Goal: Information Seeking & Learning: Learn about a topic

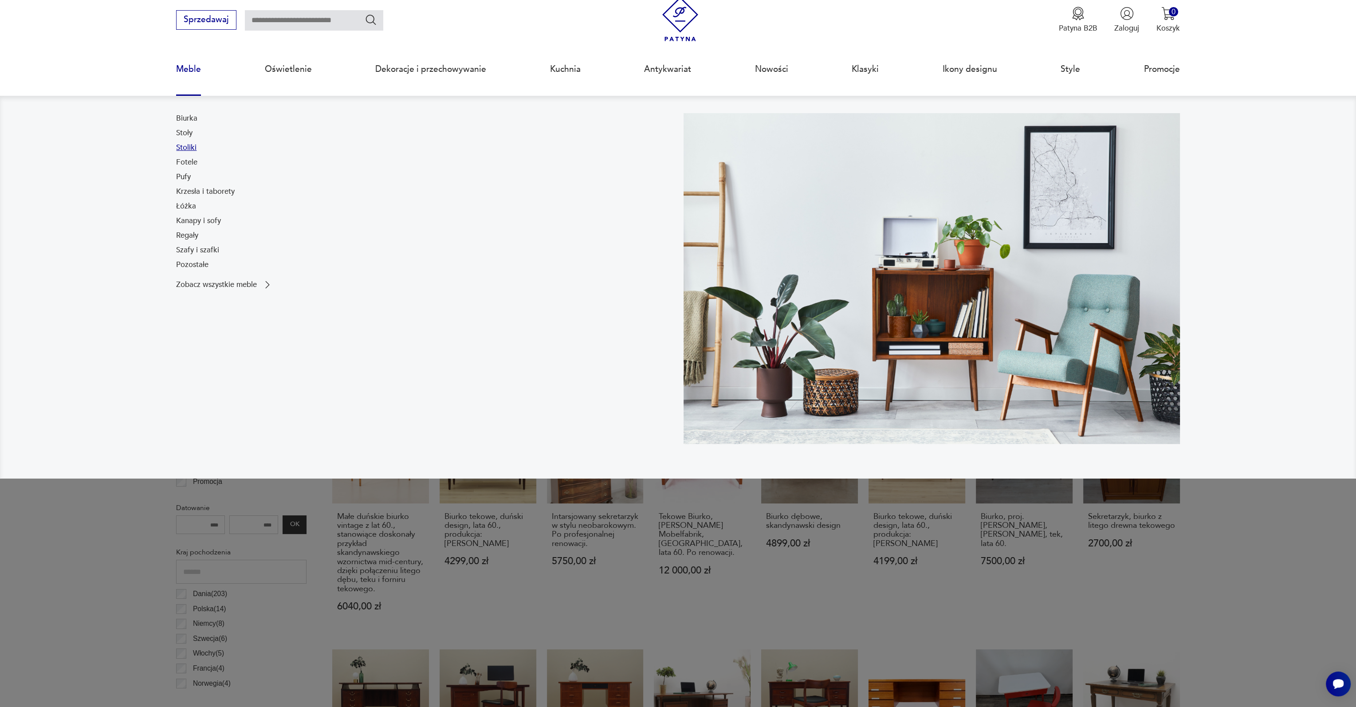
click at [190, 146] on link "Stoliki" at bounding box center [186, 147] width 20 height 11
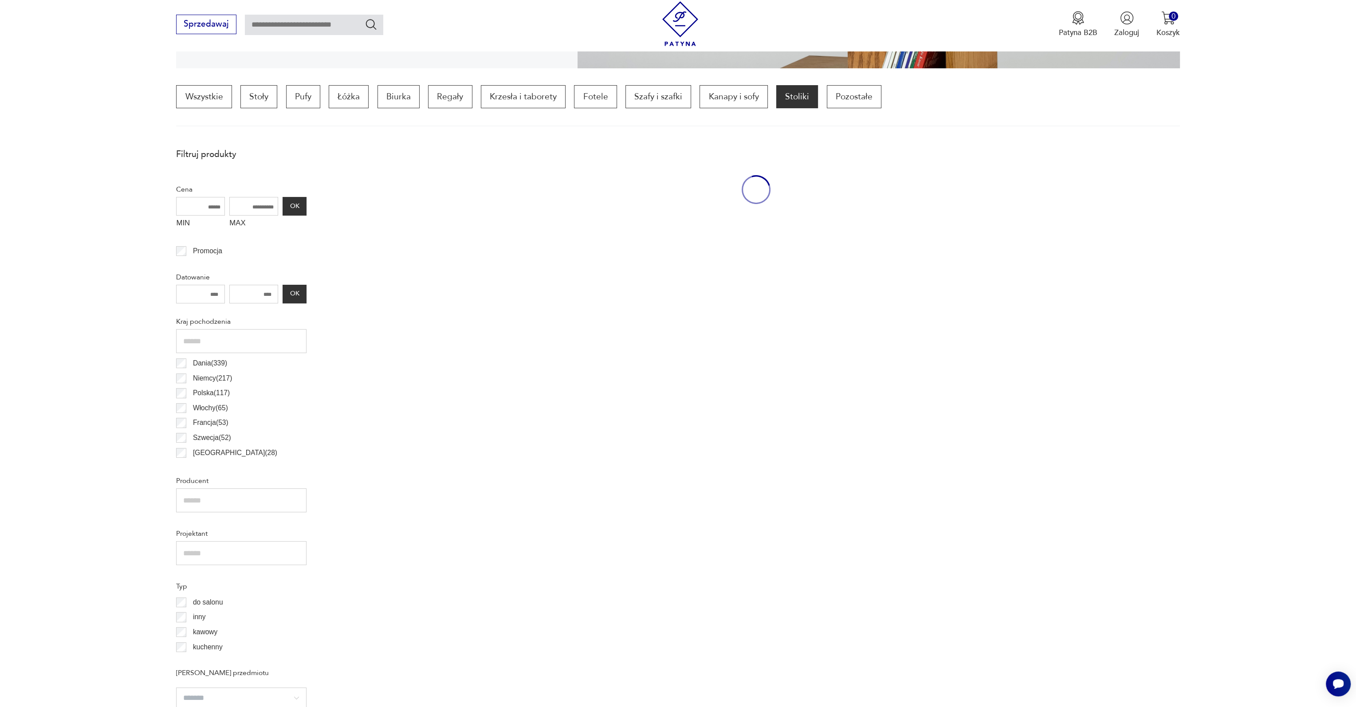
scroll to position [263, 0]
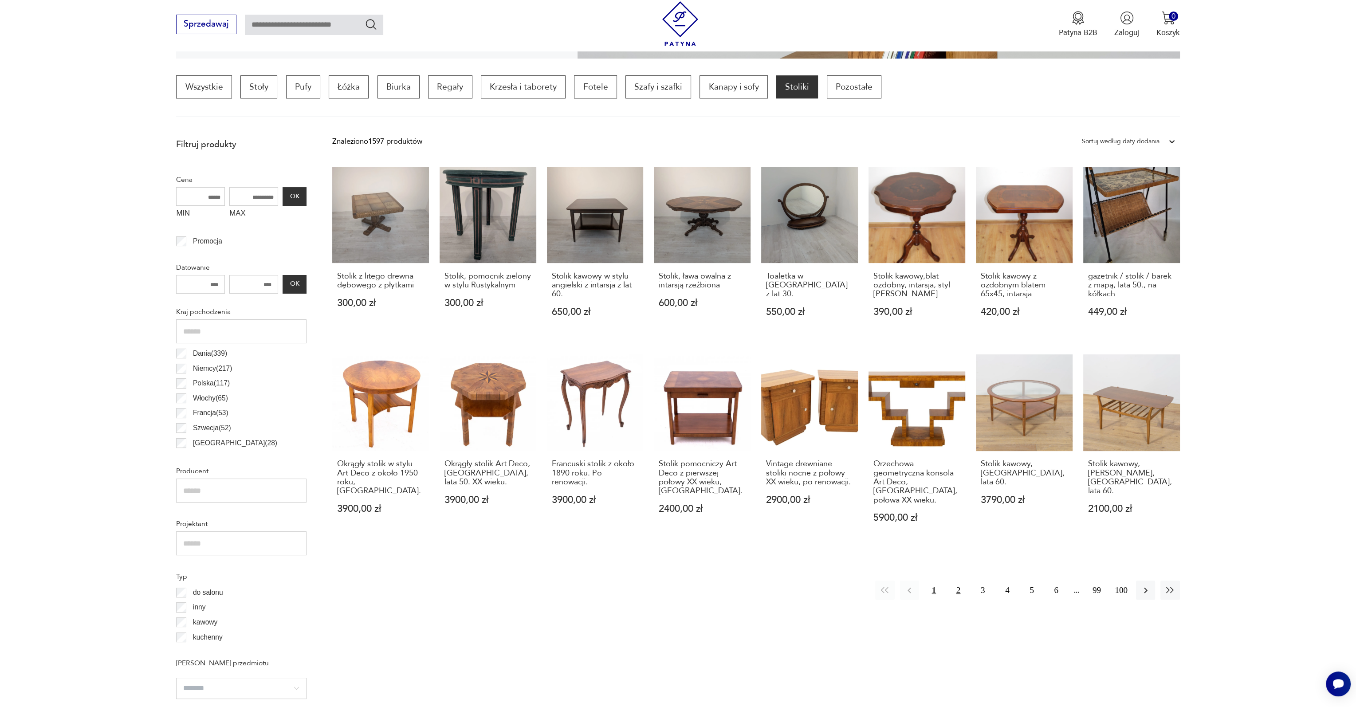
click at [958, 585] on button "2" at bounding box center [958, 590] width 19 height 19
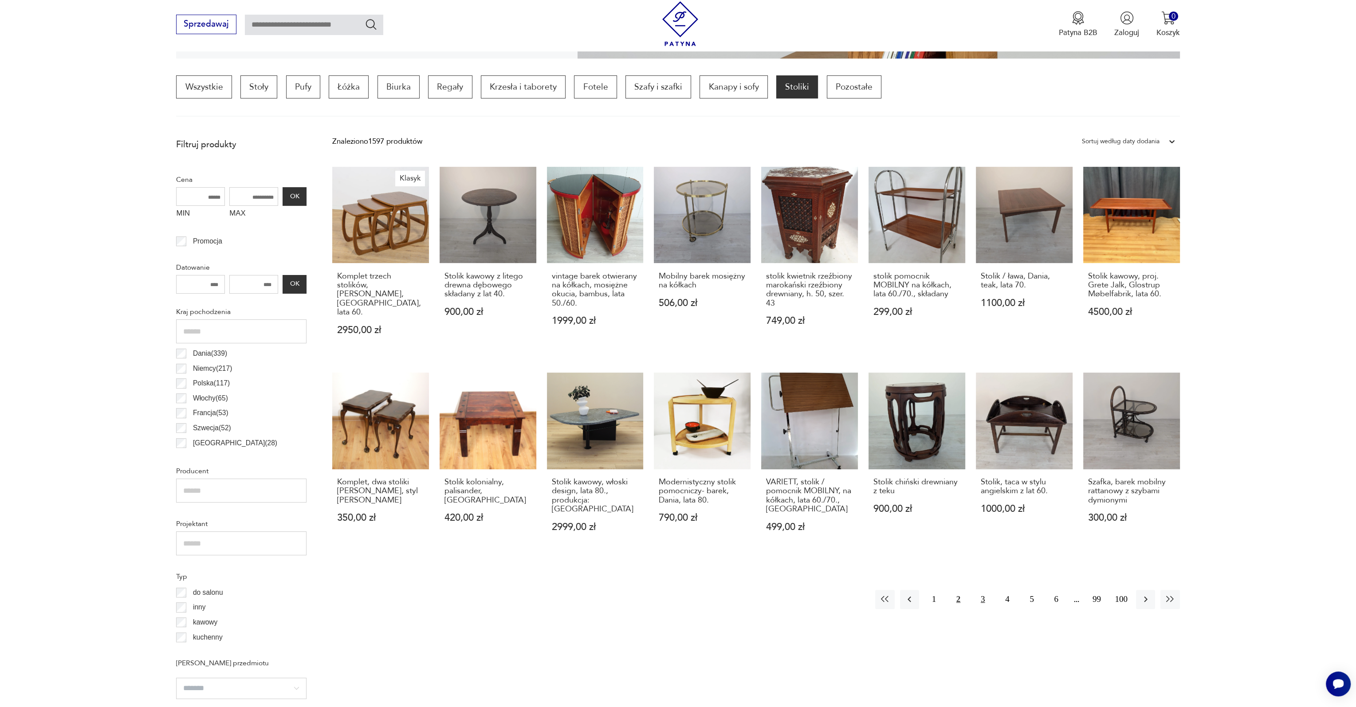
click at [988, 590] on button "3" at bounding box center [982, 599] width 19 height 19
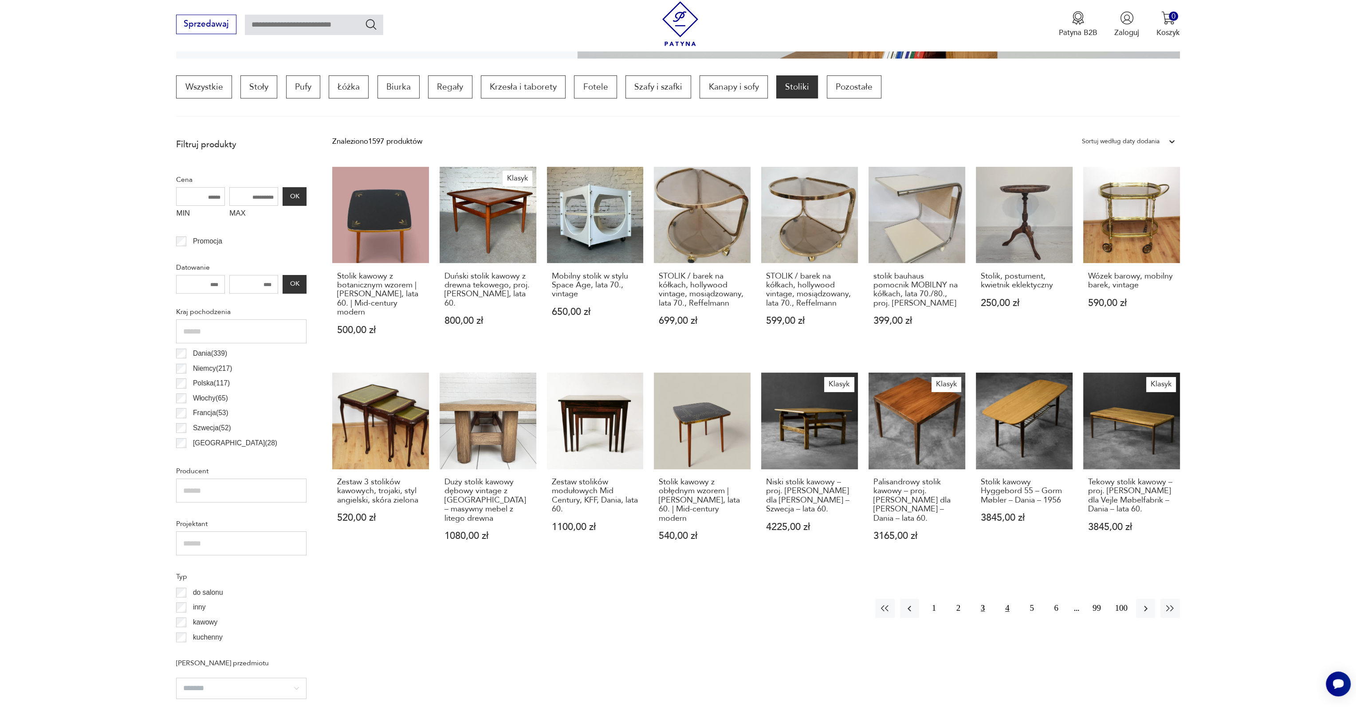
click at [1003, 600] on button "4" at bounding box center [1007, 608] width 19 height 19
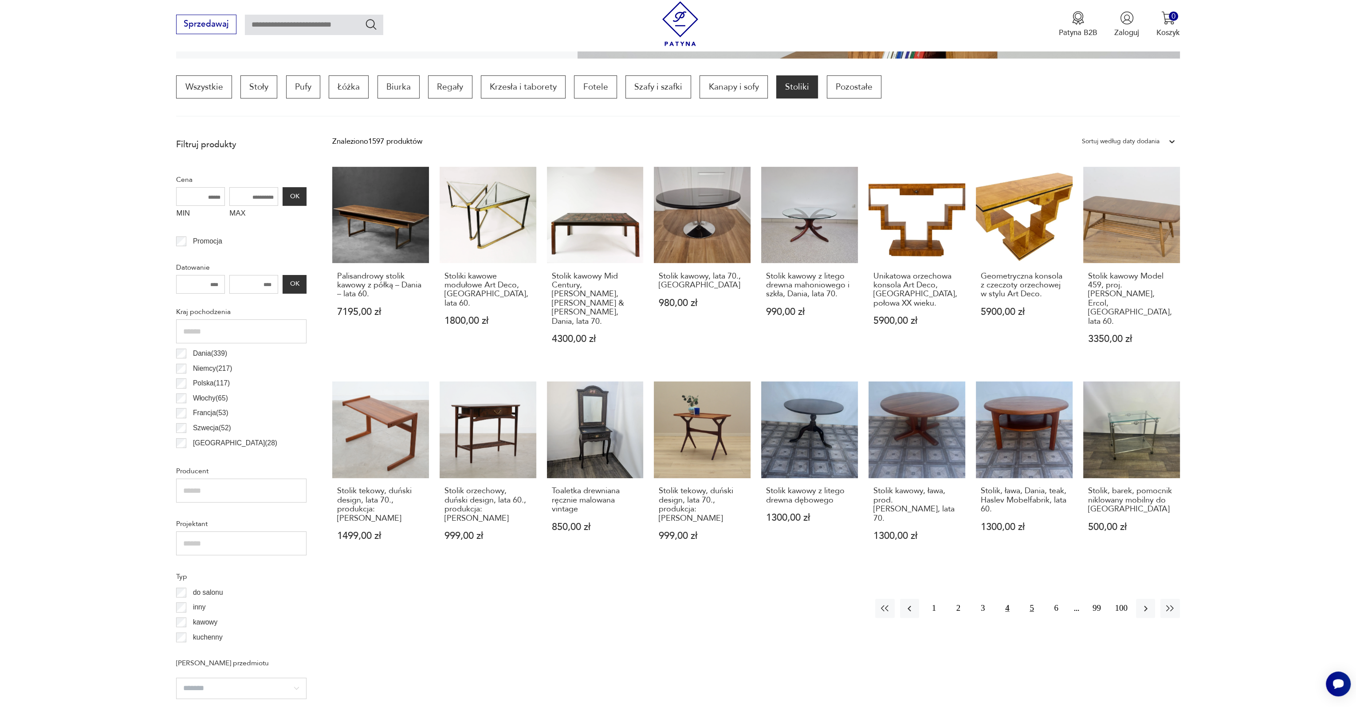
click at [1032, 599] on button "5" at bounding box center [1031, 608] width 19 height 19
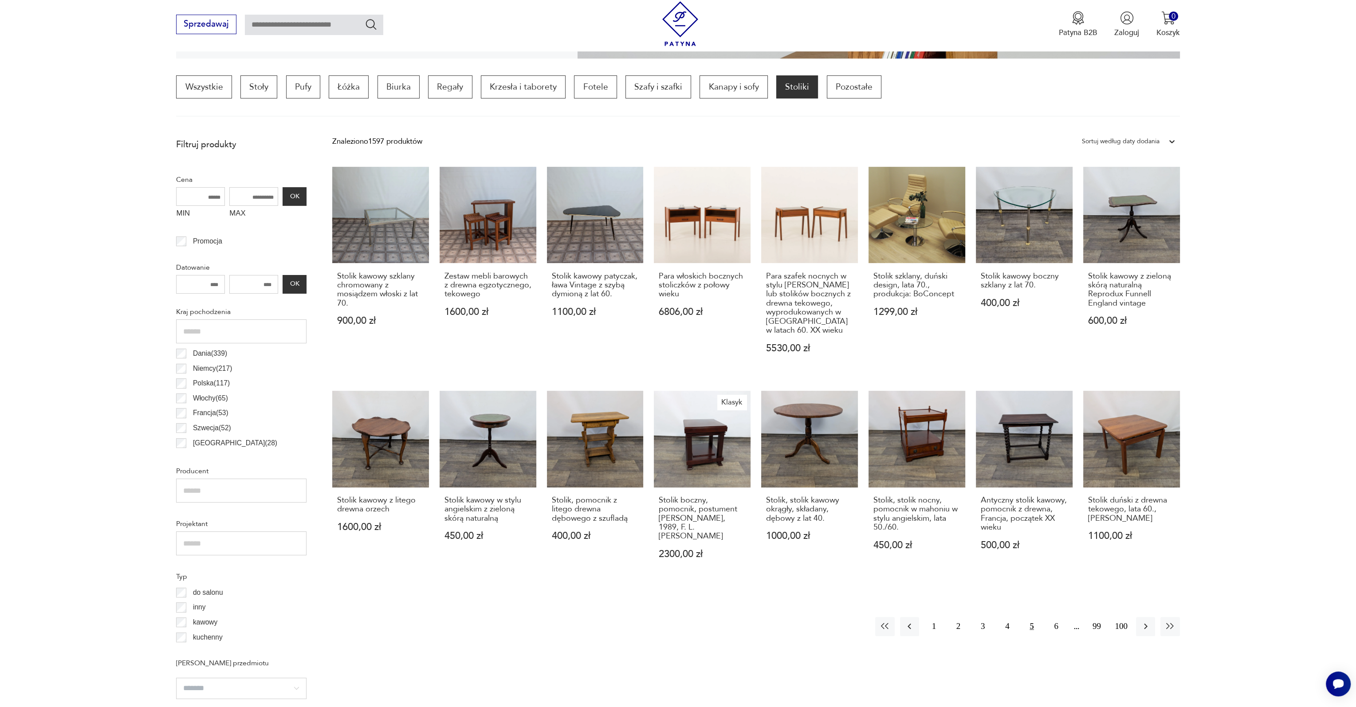
drag, startPoint x: 1056, startPoint y: 613, endPoint x: 1056, endPoint y: 605, distance: 7.1
click at [1056, 617] on button "6" at bounding box center [1056, 626] width 19 height 19
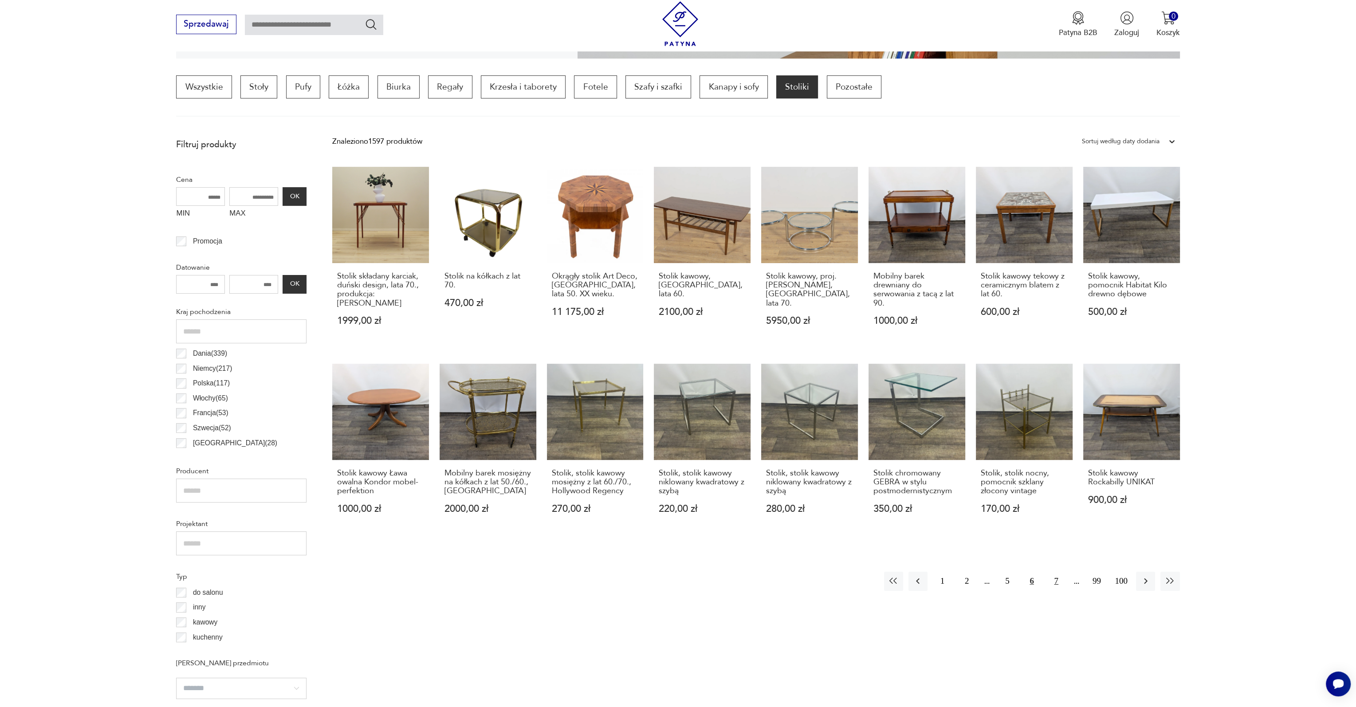
click at [1058, 580] on button "7" at bounding box center [1056, 581] width 19 height 19
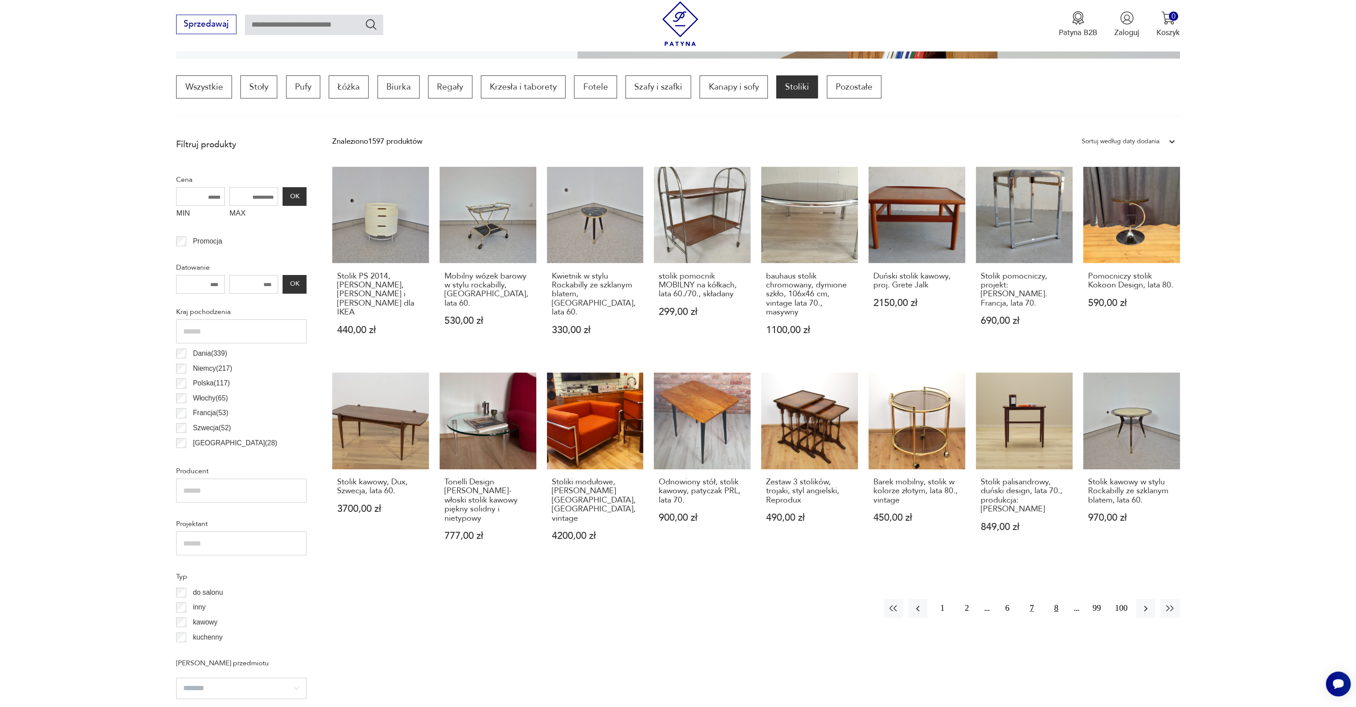
click at [1057, 599] on button "8" at bounding box center [1056, 608] width 19 height 19
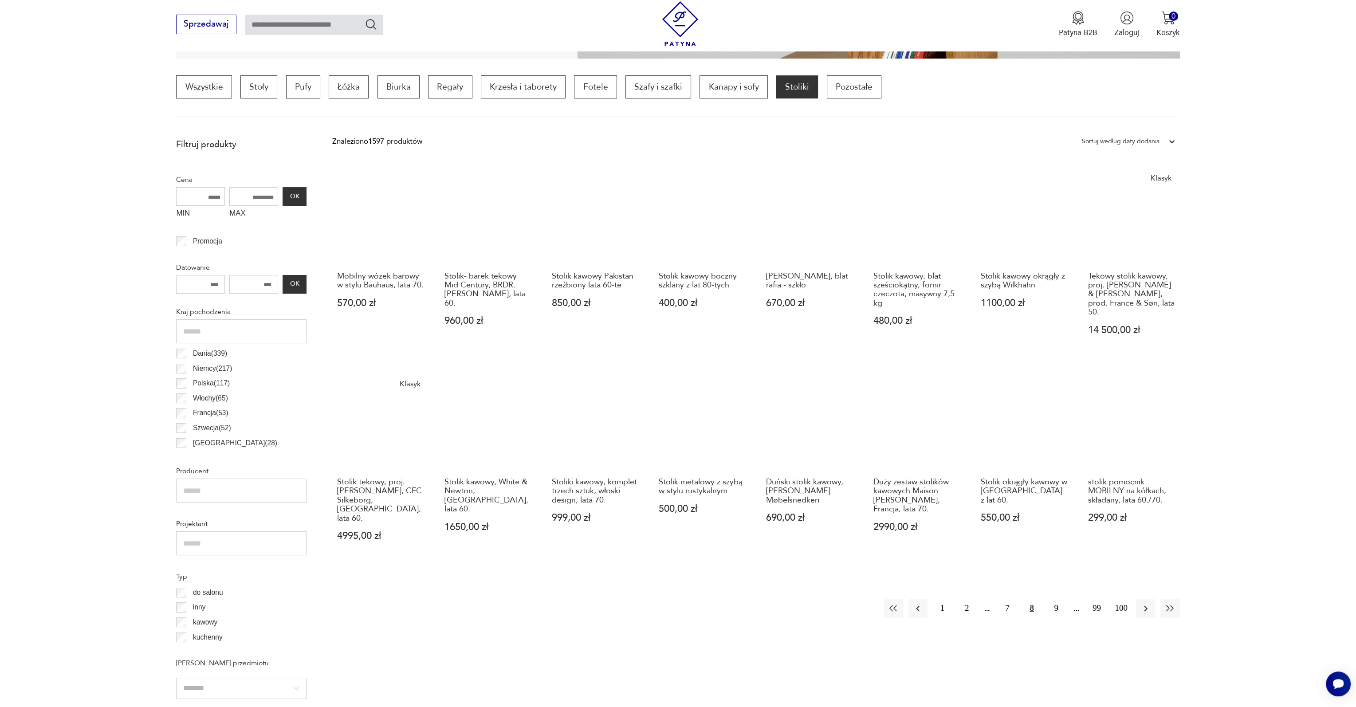
scroll to position [352, 0]
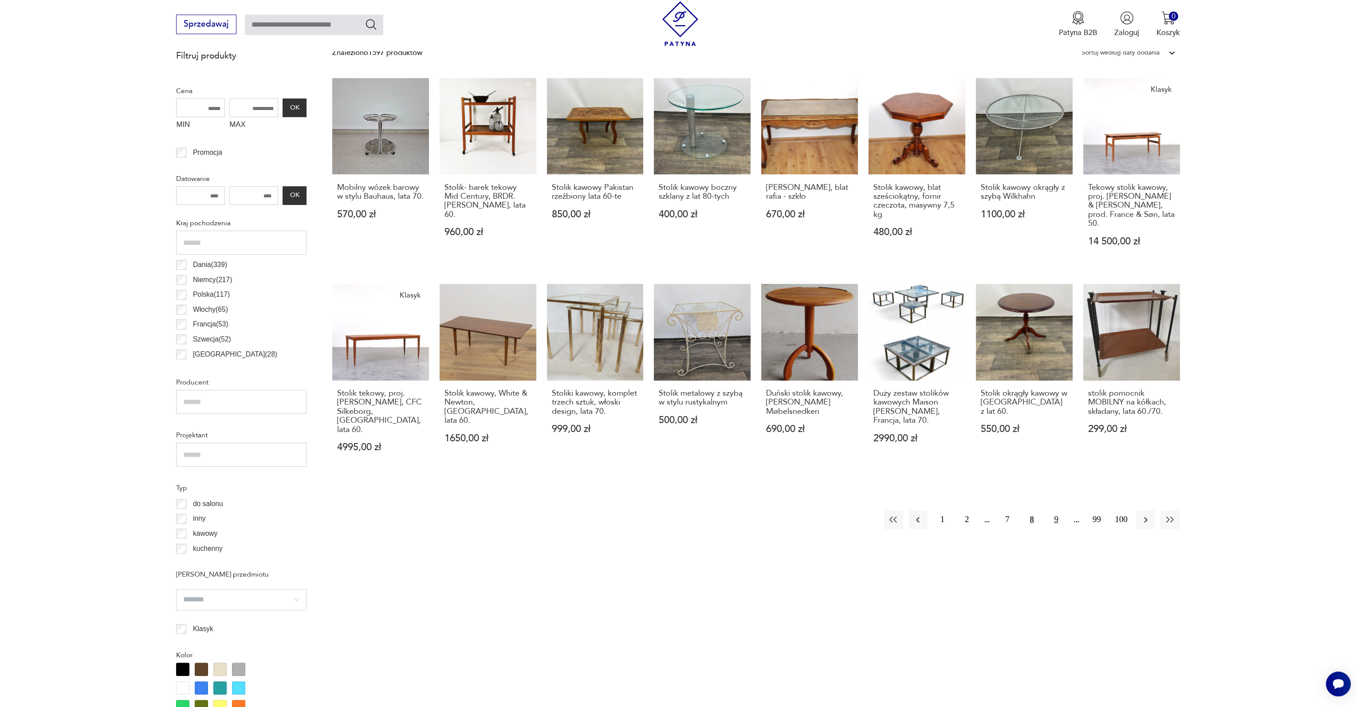
click at [1050, 515] on button "9" at bounding box center [1056, 519] width 19 height 19
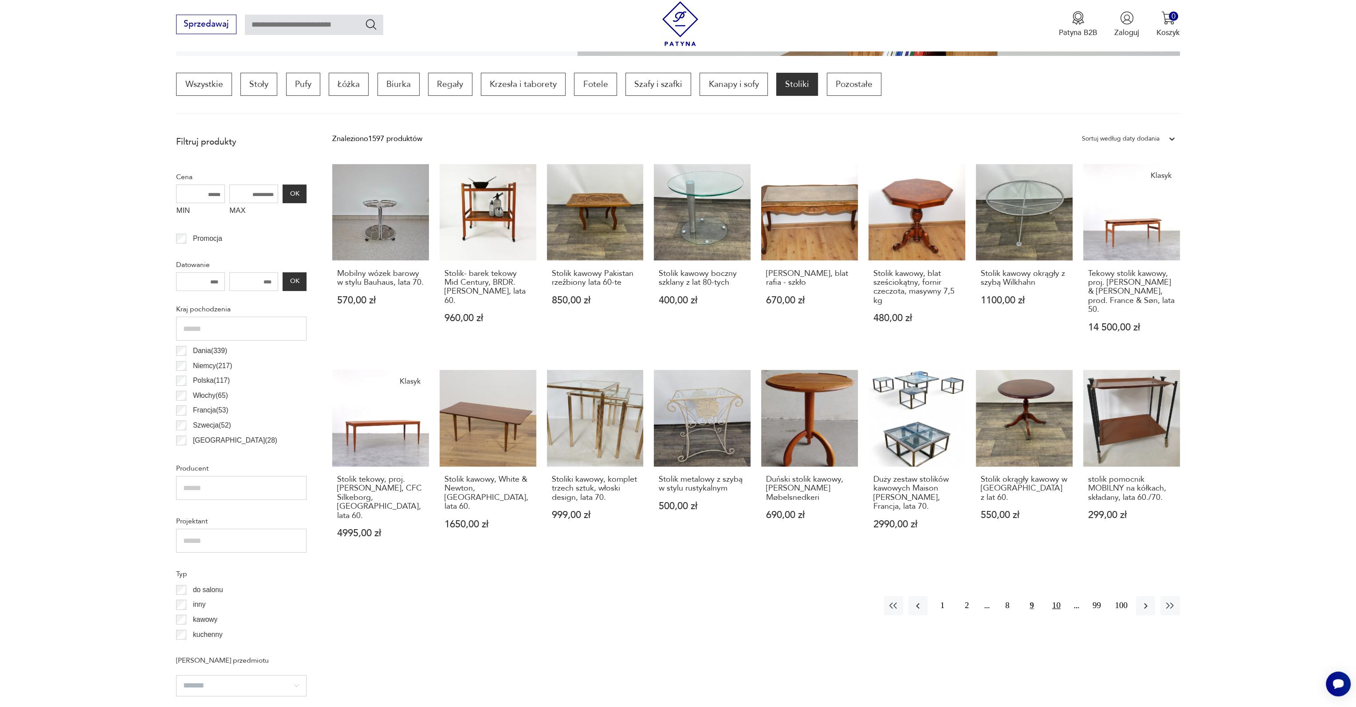
scroll to position [263, 0]
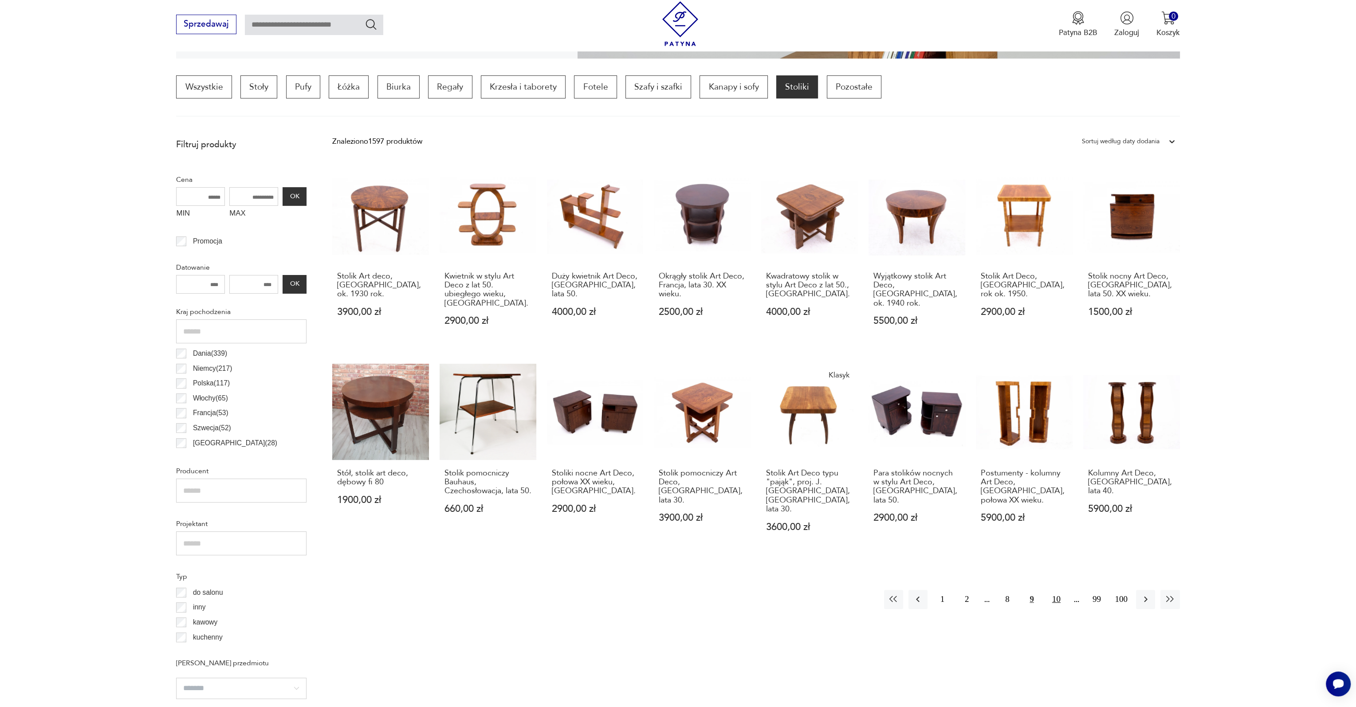
click at [1054, 593] on button "10" at bounding box center [1056, 599] width 19 height 19
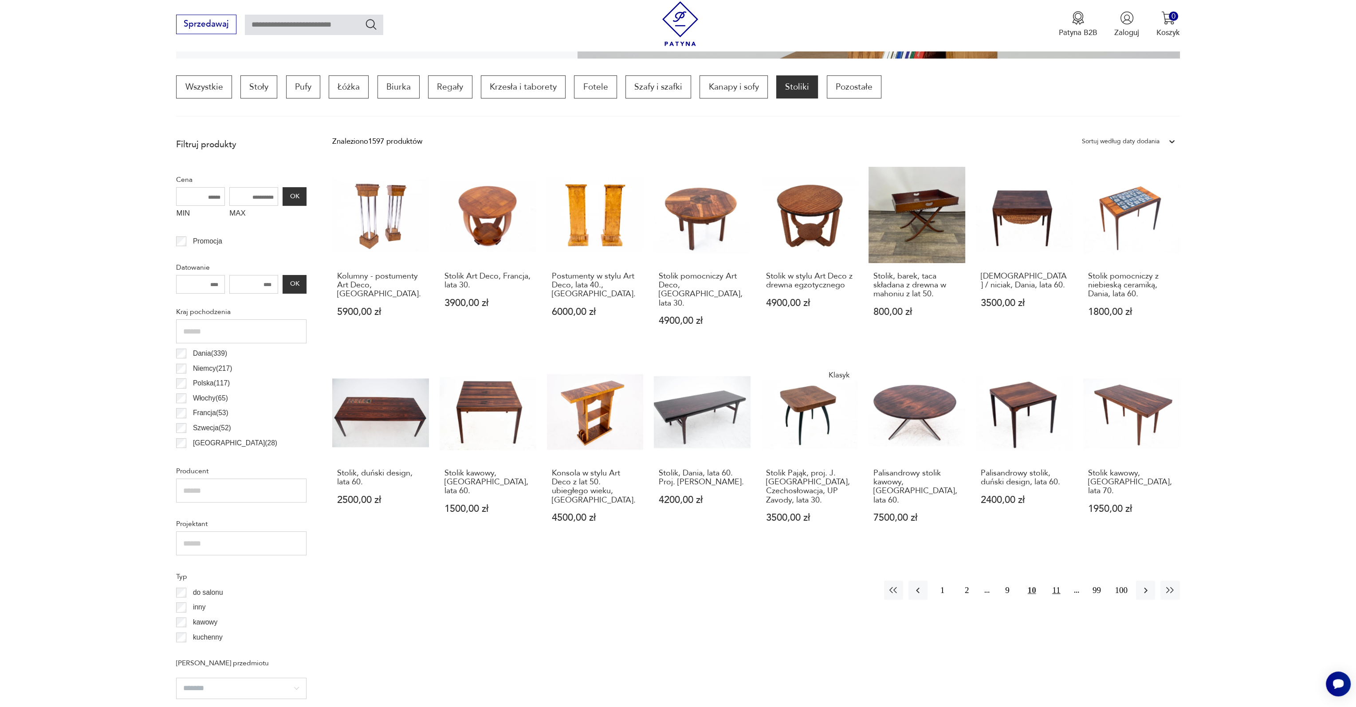
click at [1059, 581] on button "11" at bounding box center [1056, 590] width 19 height 19
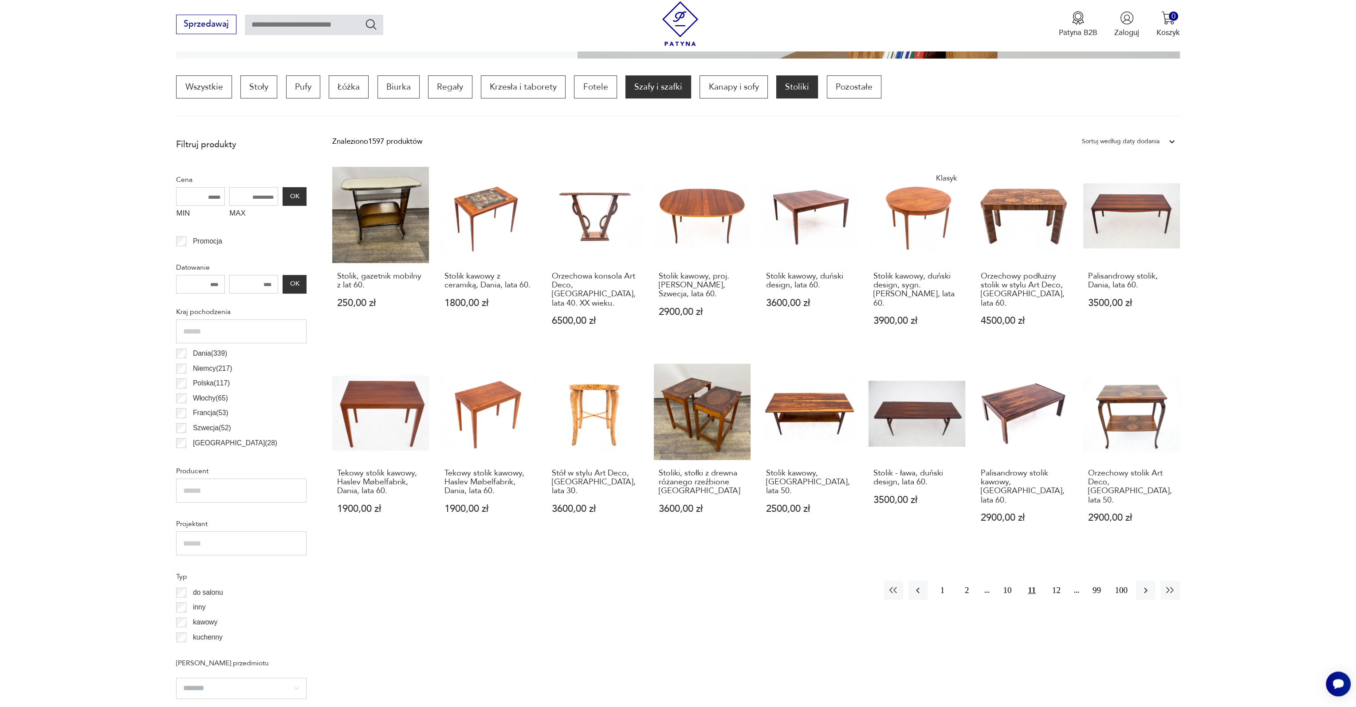
click at [637, 84] on p "Szafy i szafki" at bounding box center [658, 86] width 66 height 23
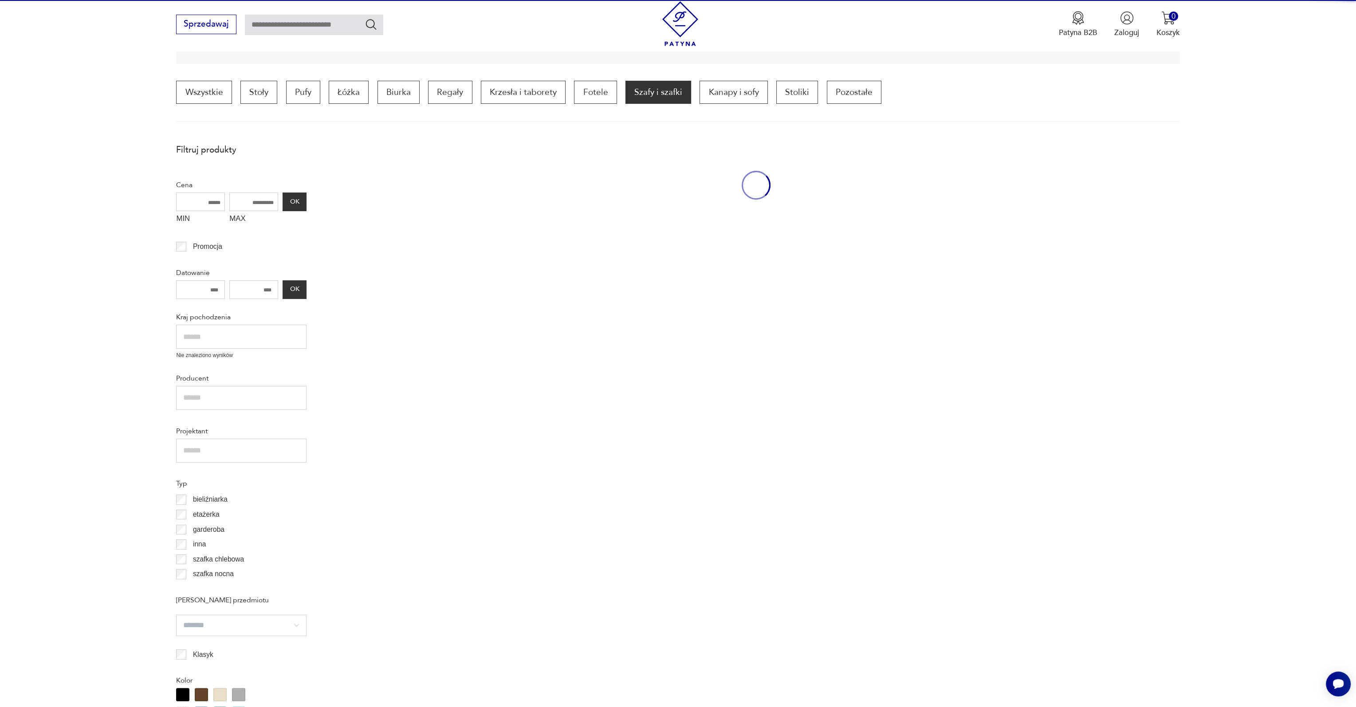
scroll to position [268, 0]
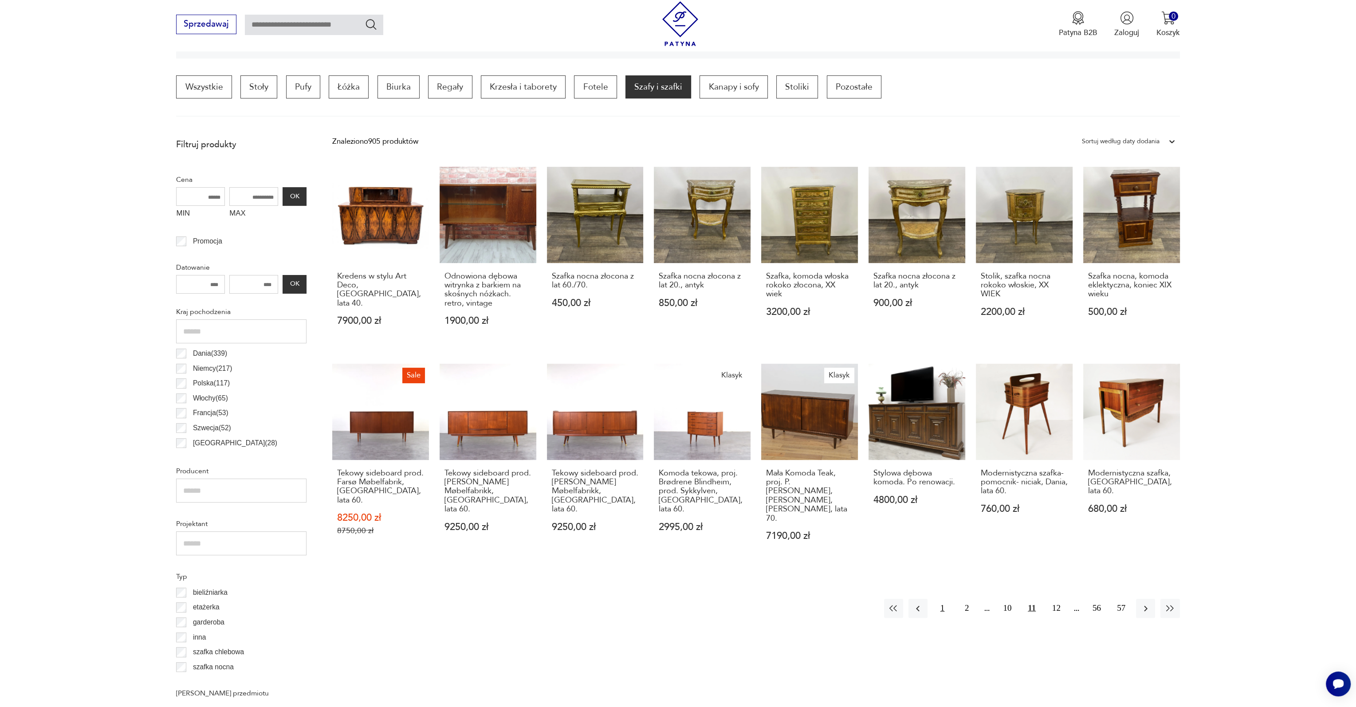
click at [947, 599] on button "1" at bounding box center [942, 608] width 19 height 19
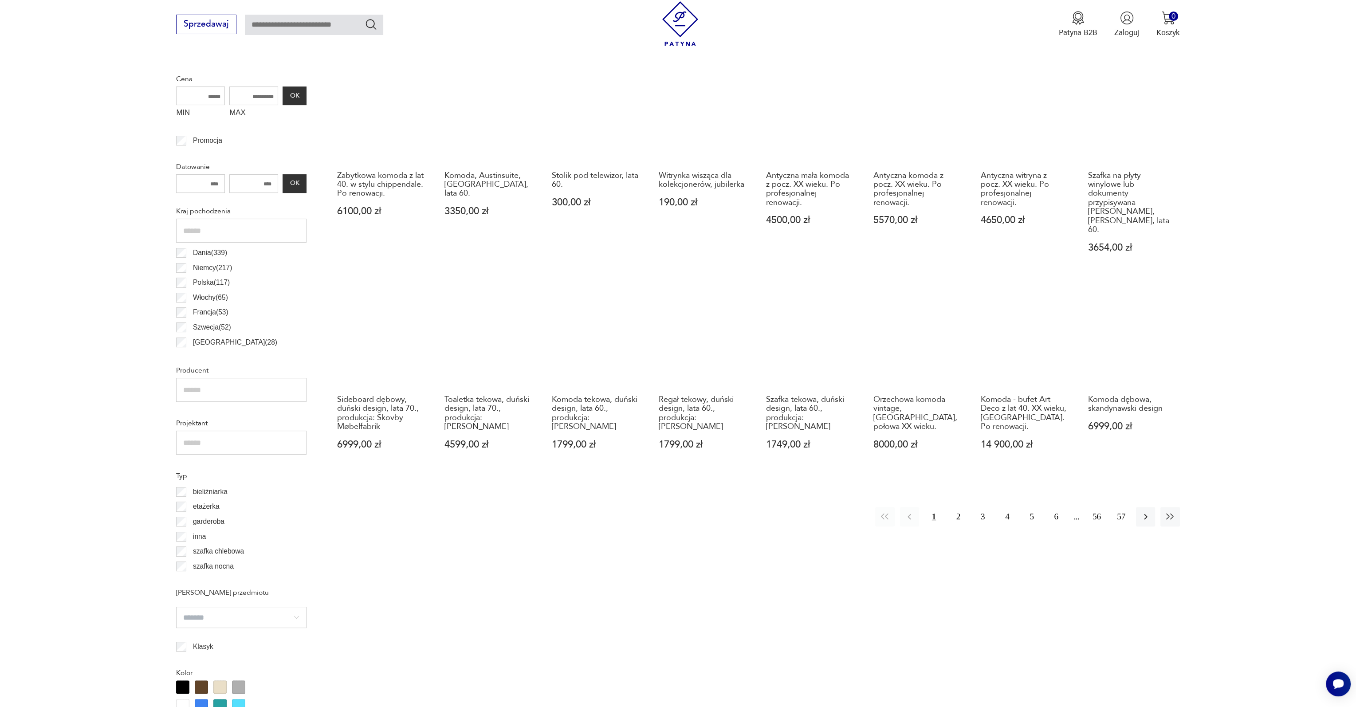
scroll to position [313, 0]
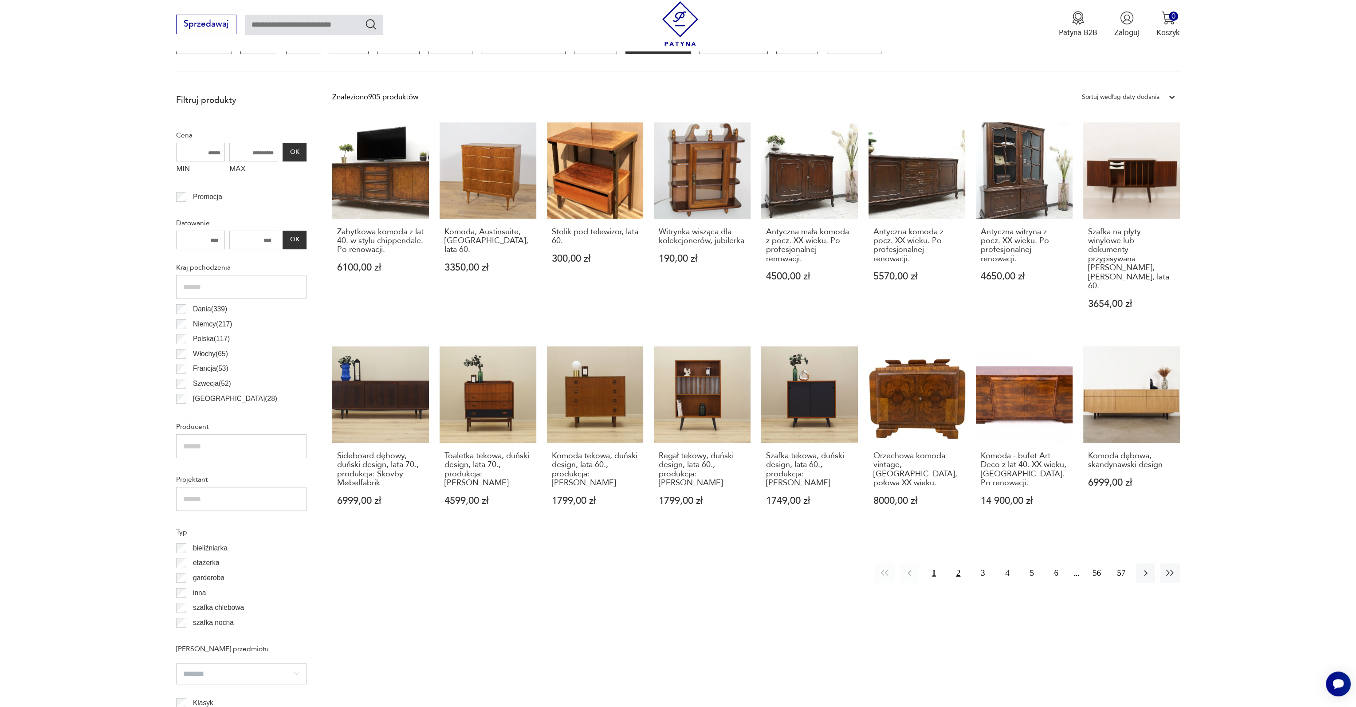
click at [957, 564] on button "2" at bounding box center [958, 572] width 19 height 19
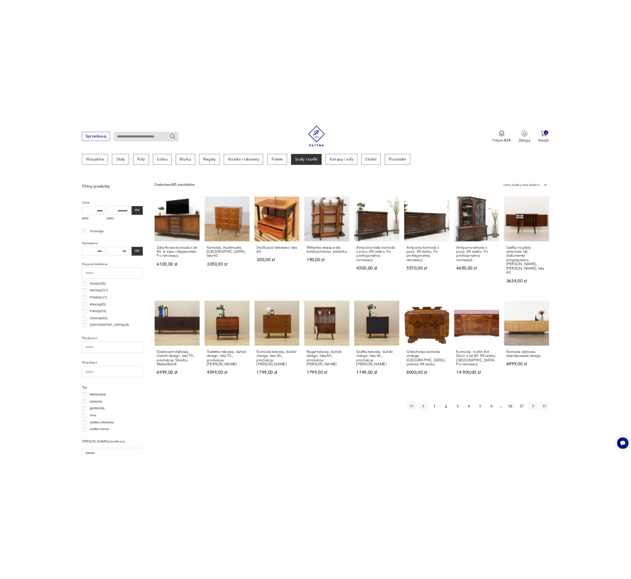
scroll to position [268, 0]
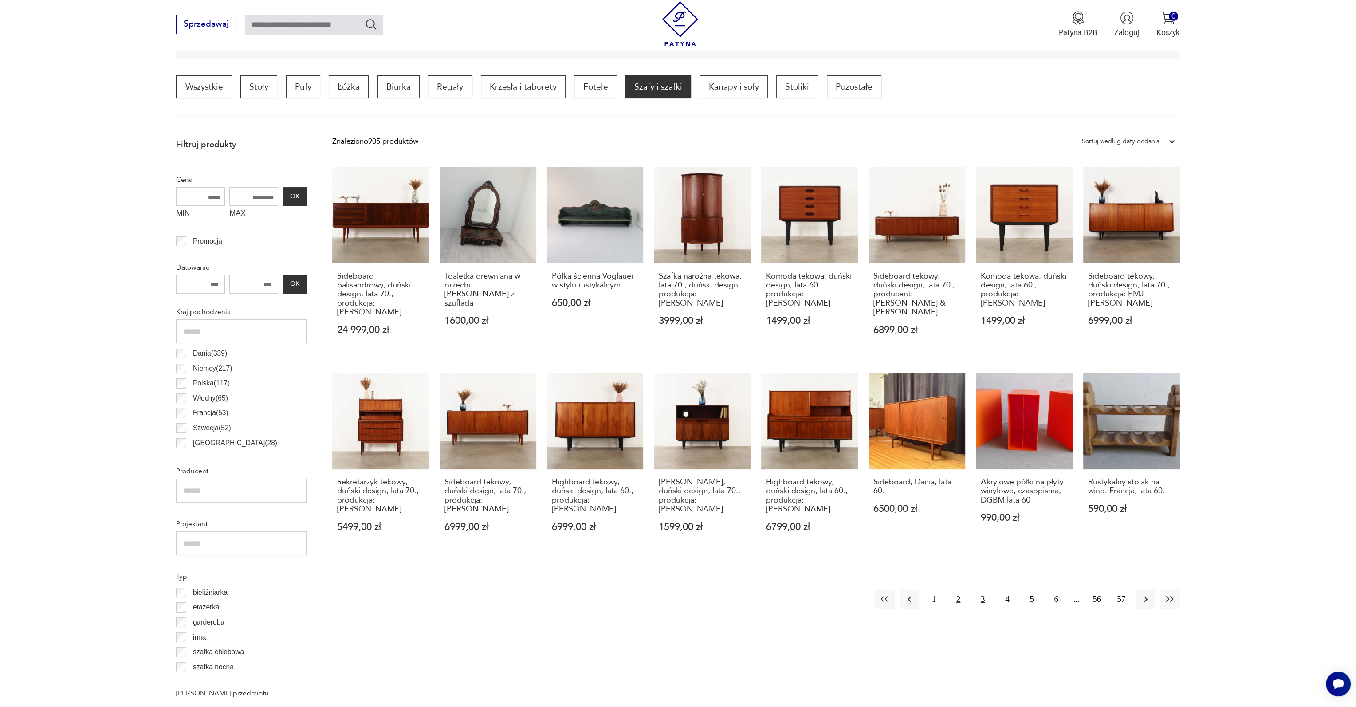
click at [981, 595] on button "3" at bounding box center [982, 599] width 19 height 19
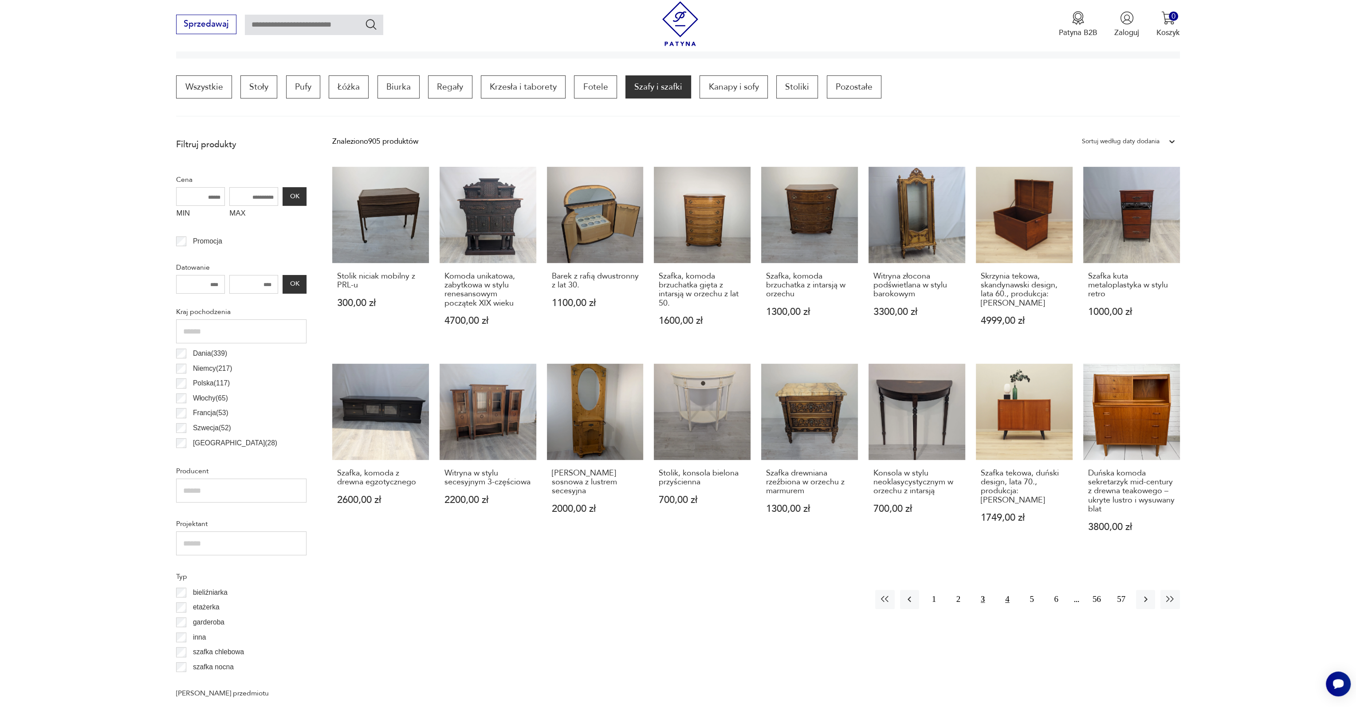
click at [1010, 602] on button "4" at bounding box center [1007, 599] width 19 height 19
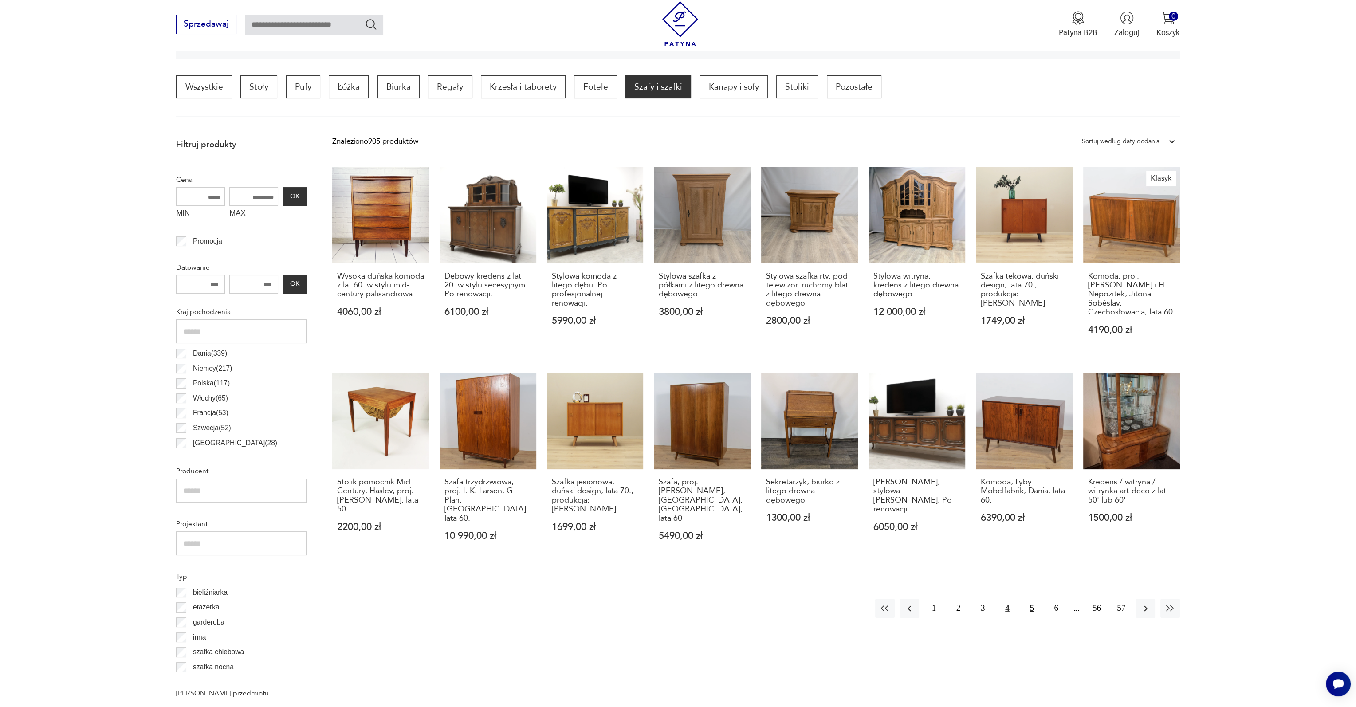
click at [1033, 604] on button "5" at bounding box center [1031, 608] width 19 height 19
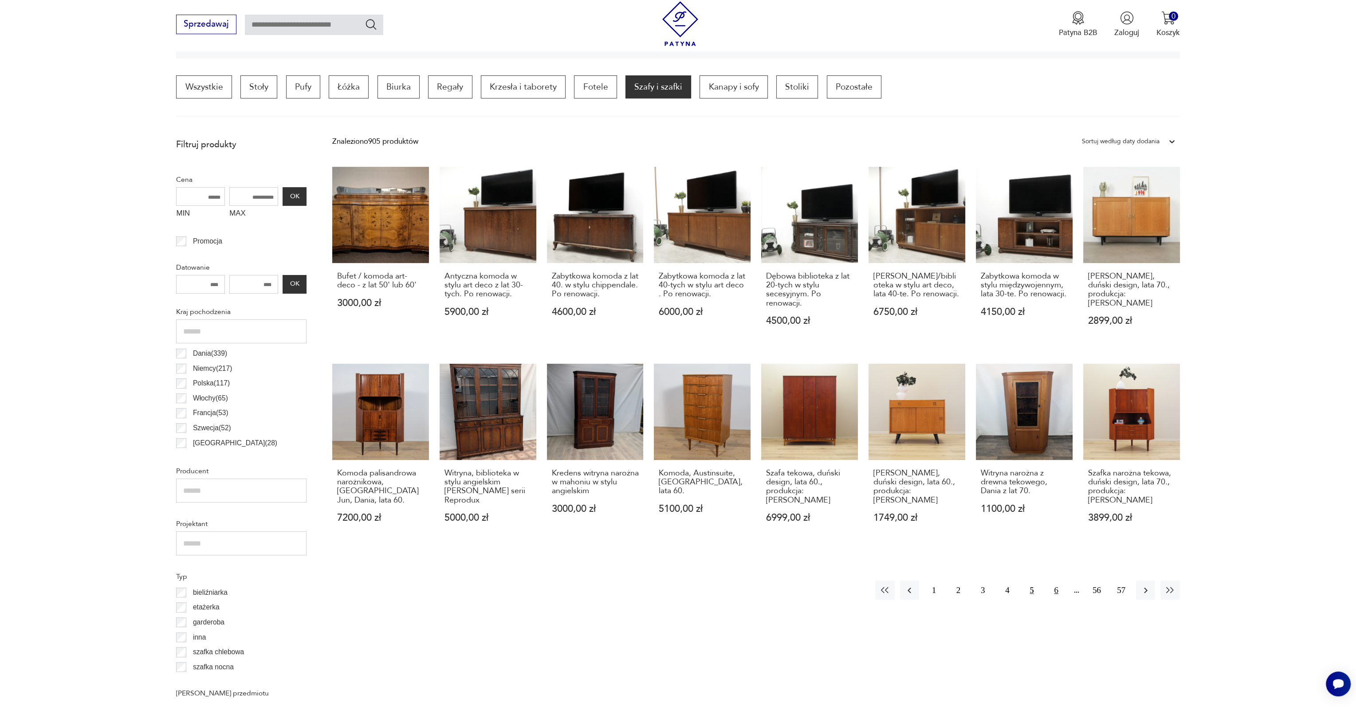
click at [1057, 585] on button "6" at bounding box center [1056, 590] width 19 height 19
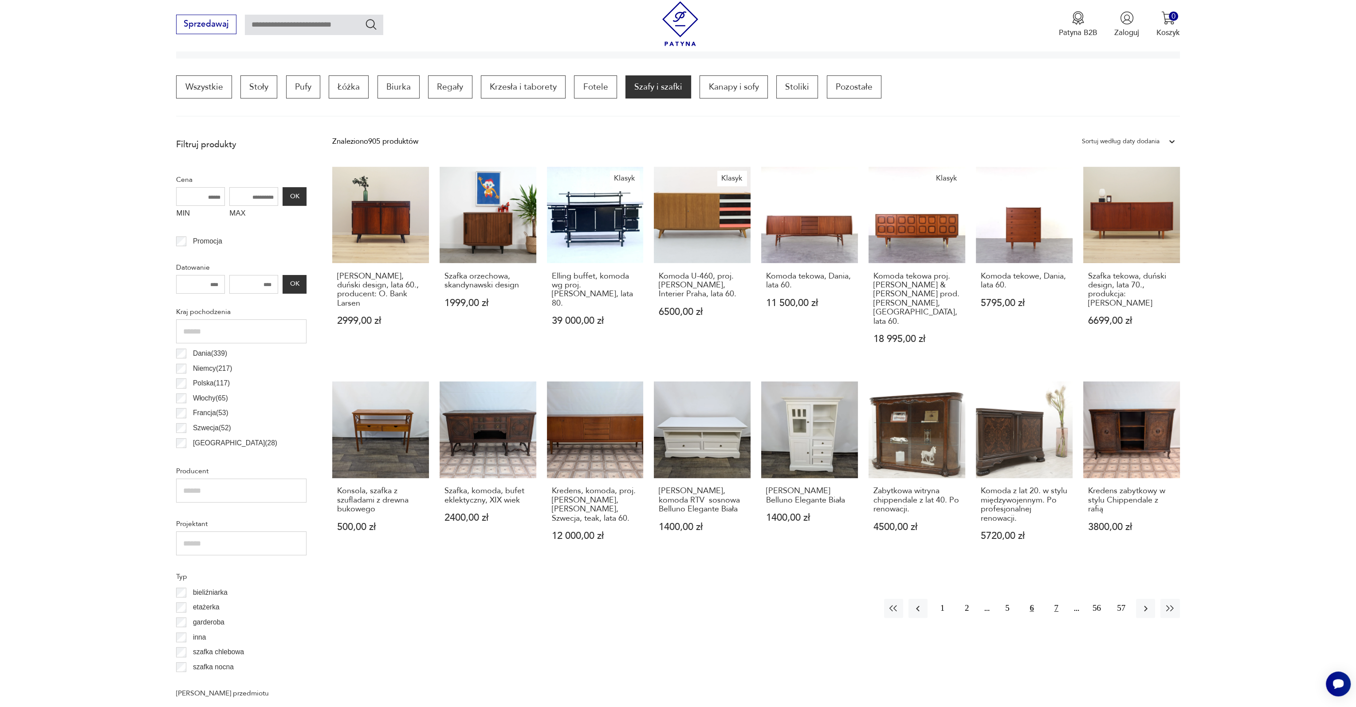
click at [1057, 599] on button "7" at bounding box center [1056, 608] width 19 height 19
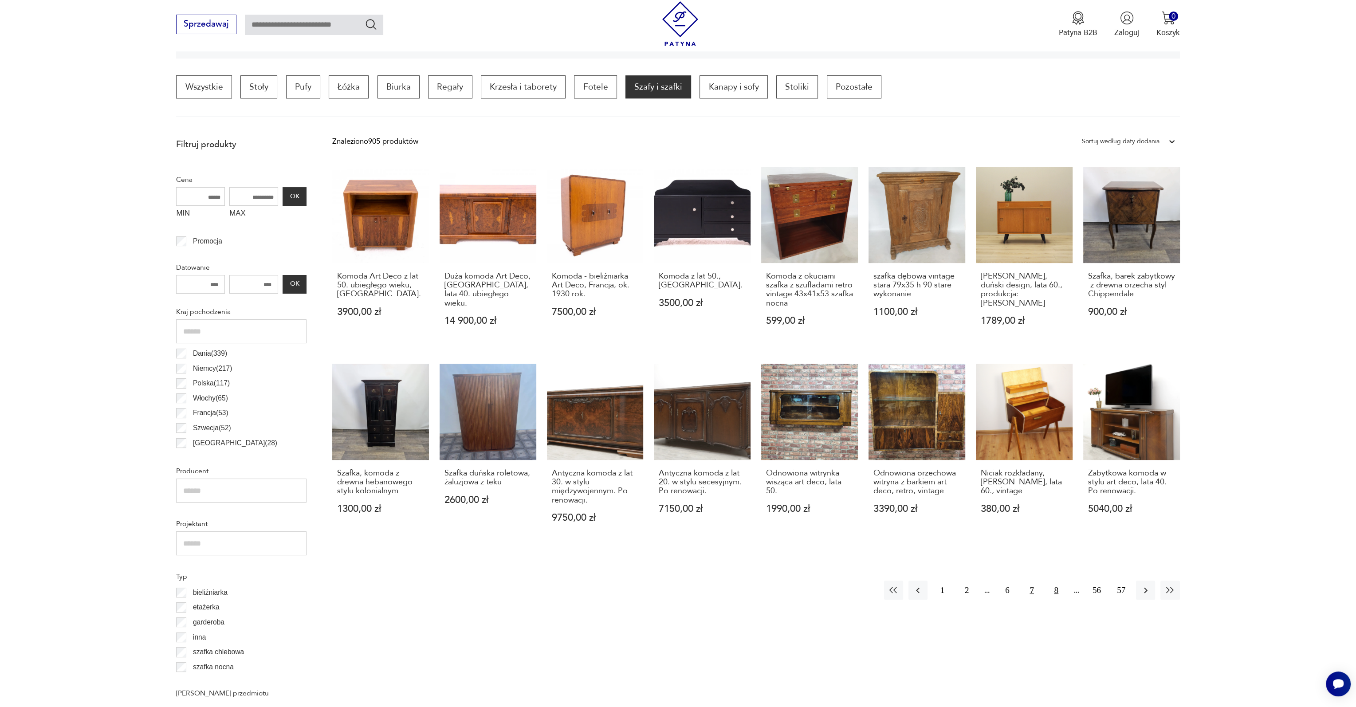
click at [1056, 589] on button "8" at bounding box center [1056, 590] width 19 height 19
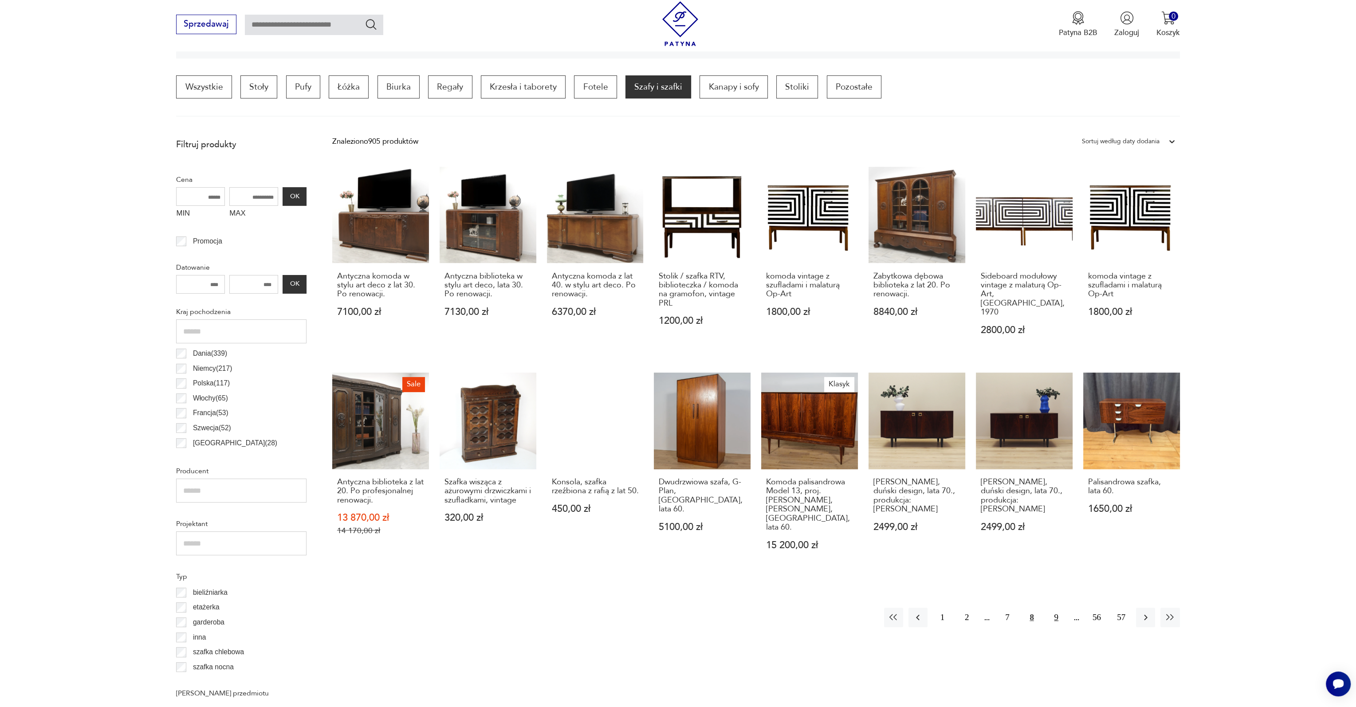
click at [1055, 608] on button "9" at bounding box center [1056, 617] width 19 height 19
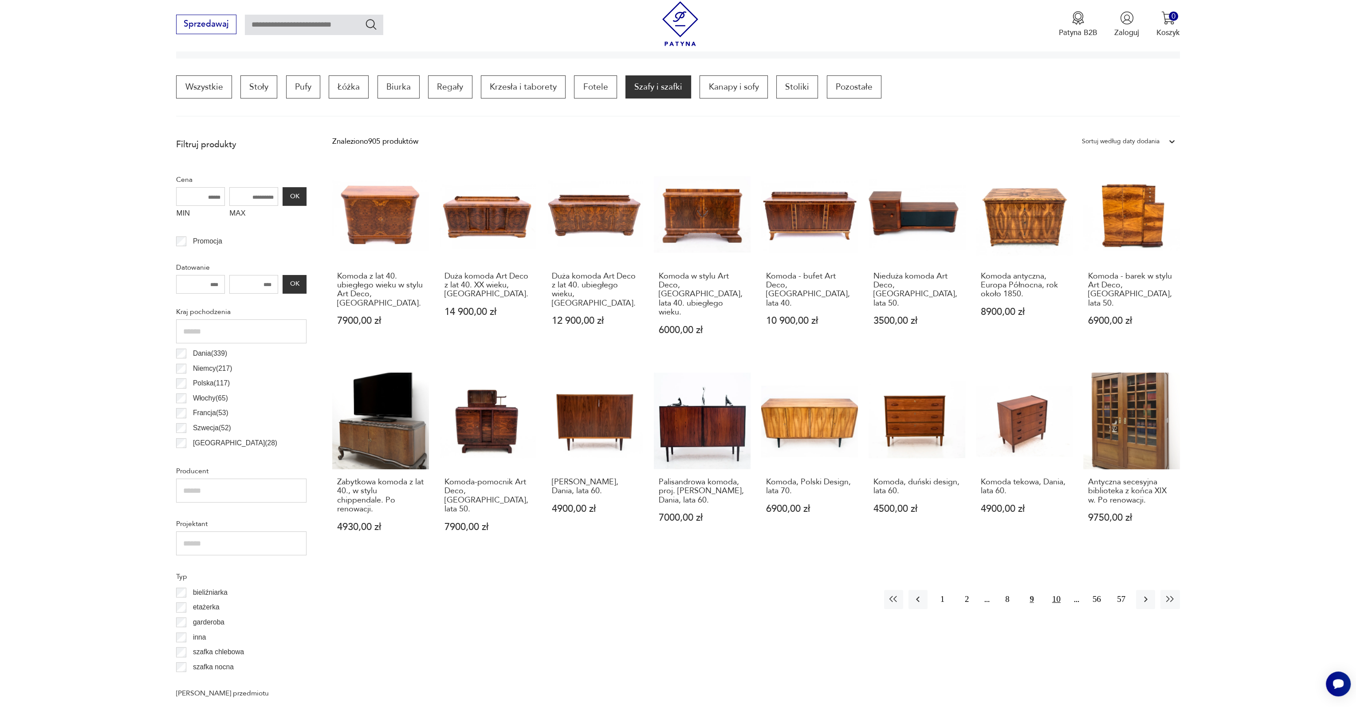
click at [1058, 590] on button "10" at bounding box center [1056, 599] width 19 height 19
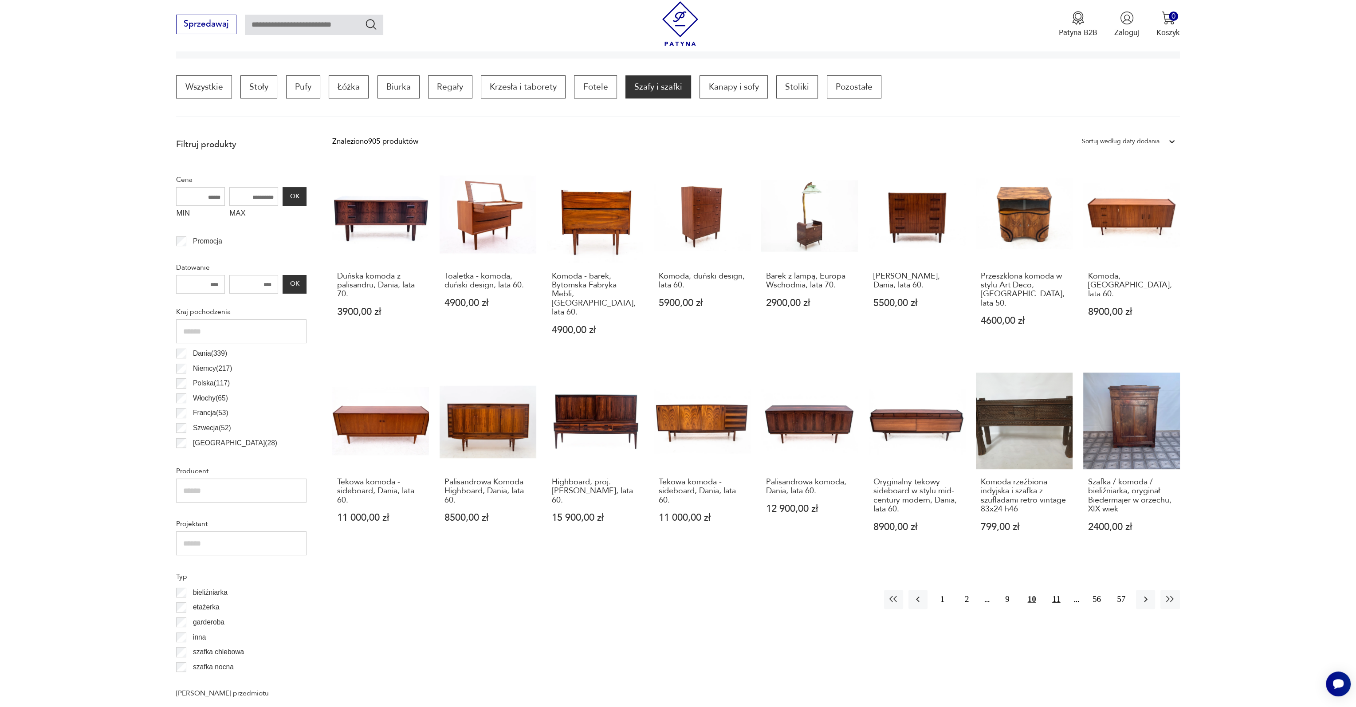
click at [1052, 590] on button "11" at bounding box center [1056, 599] width 19 height 19
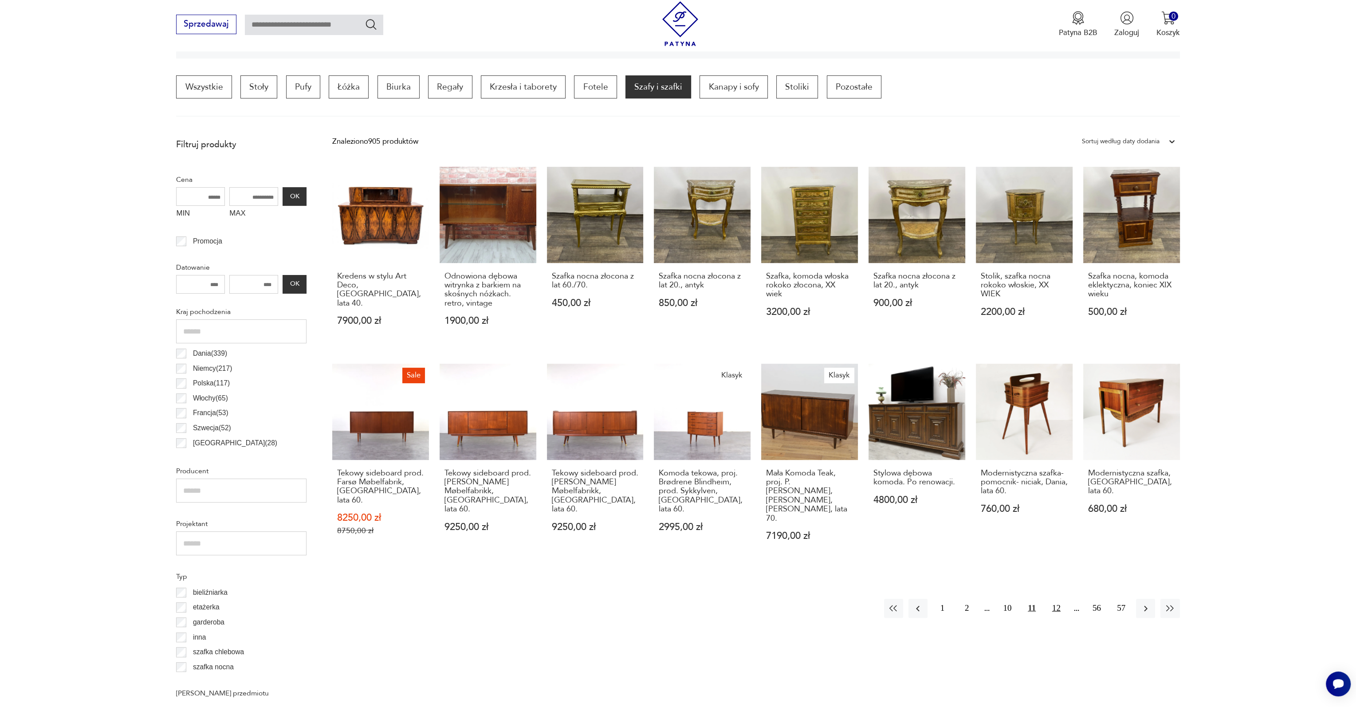
click at [1054, 599] on button "12" at bounding box center [1056, 608] width 19 height 19
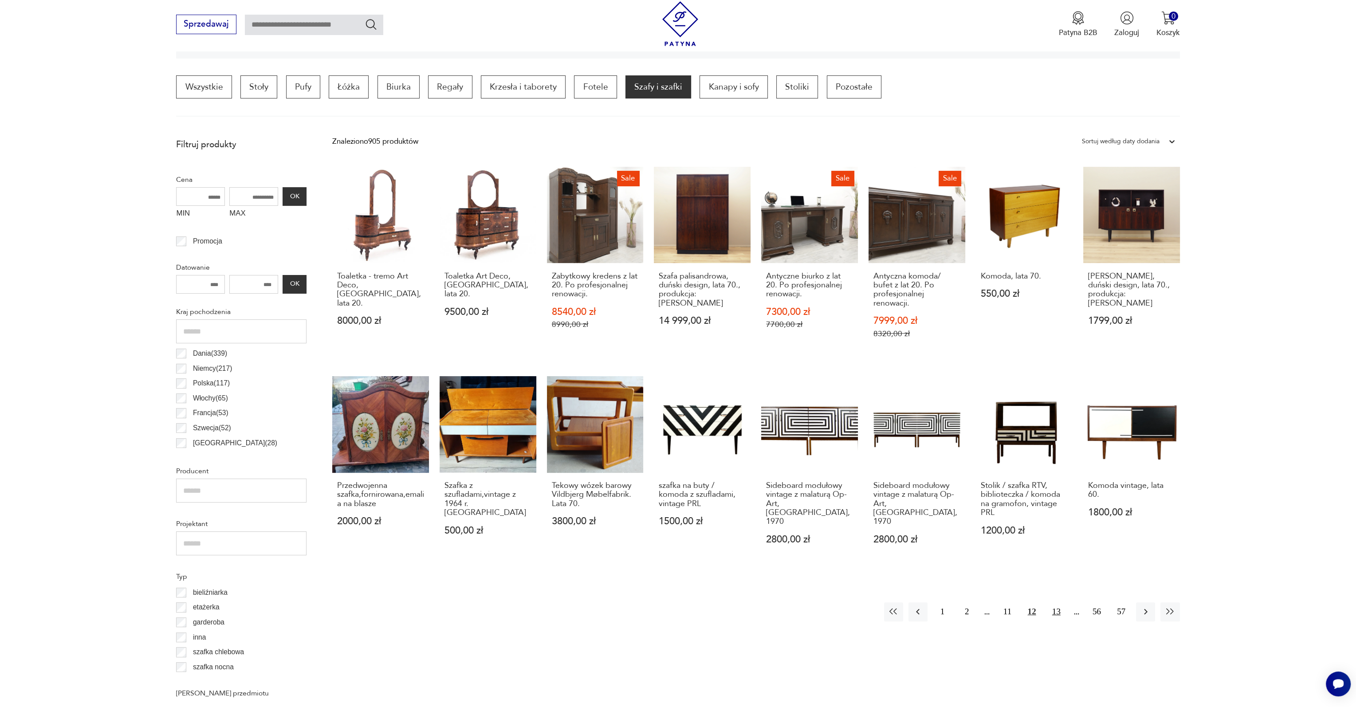
click at [1058, 605] on button "13" at bounding box center [1056, 611] width 19 height 19
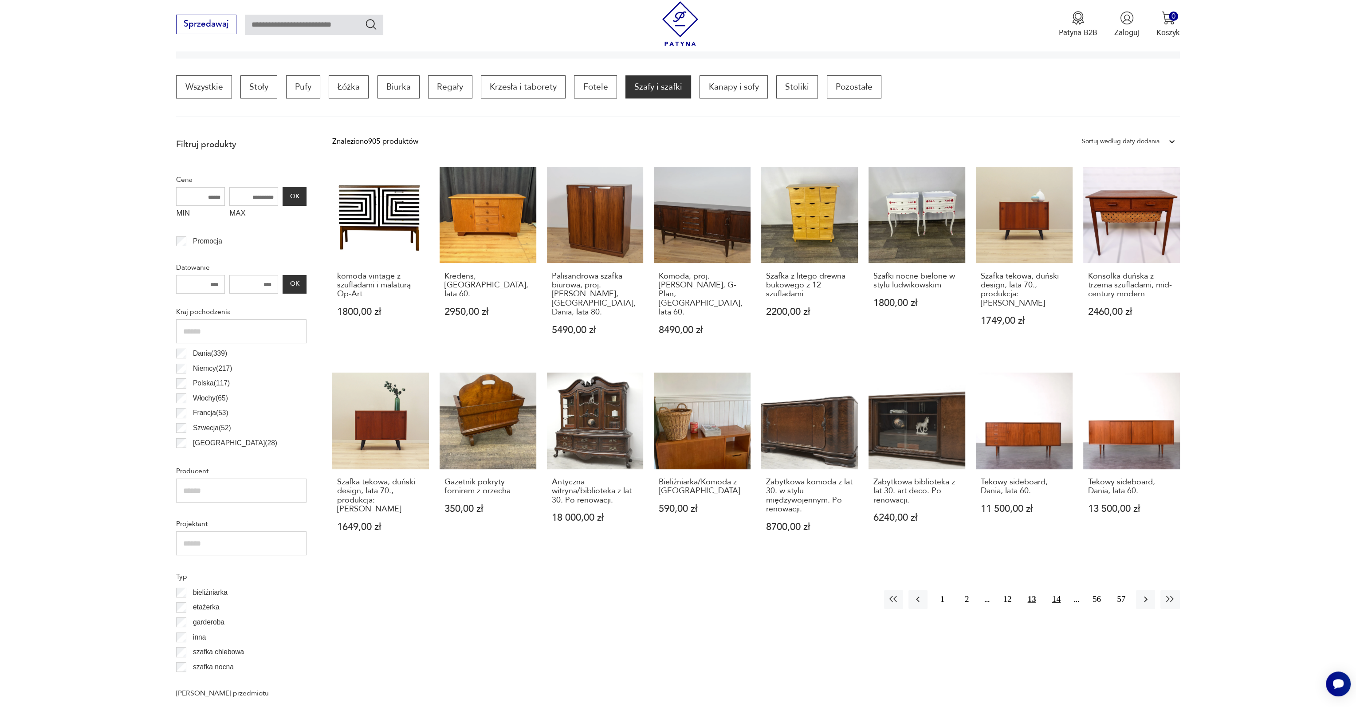
click at [1056, 590] on button "14" at bounding box center [1056, 599] width 19 height 19
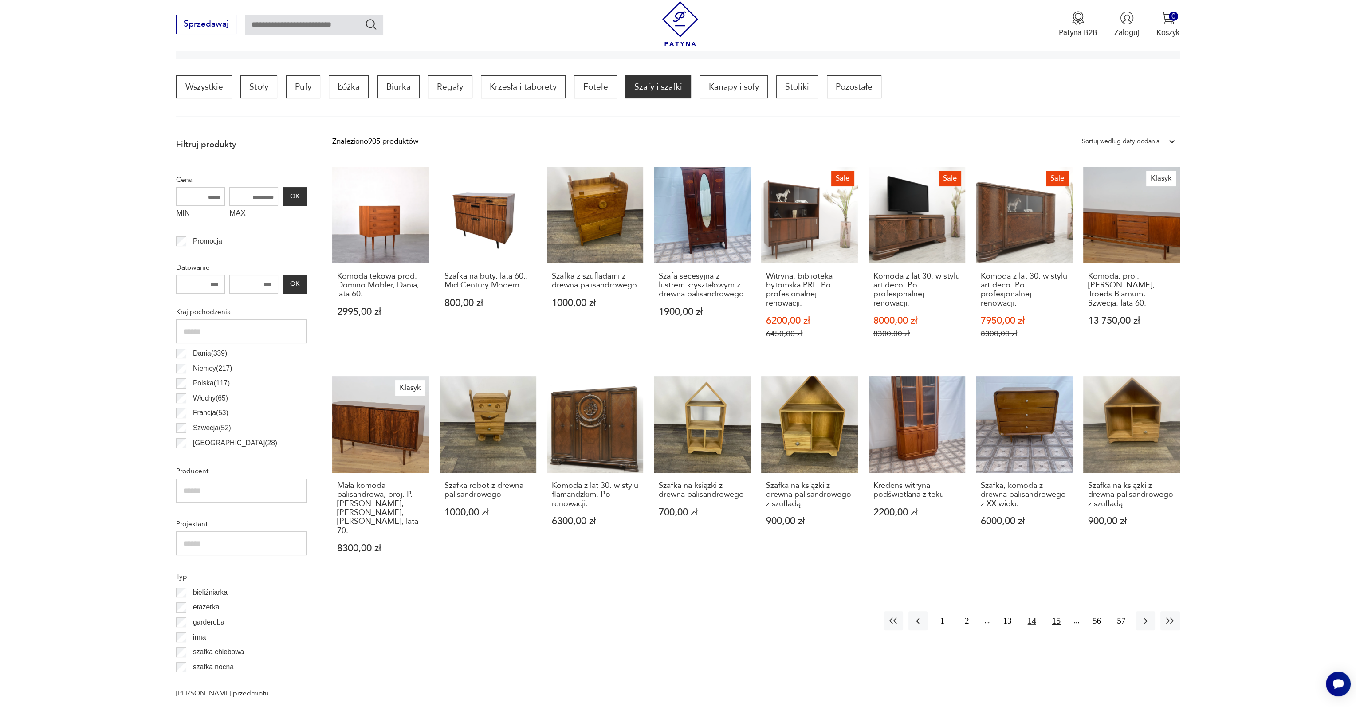
click at [1059, 614] on button "15" at bounding box center [1056, 620] width 19 height 19
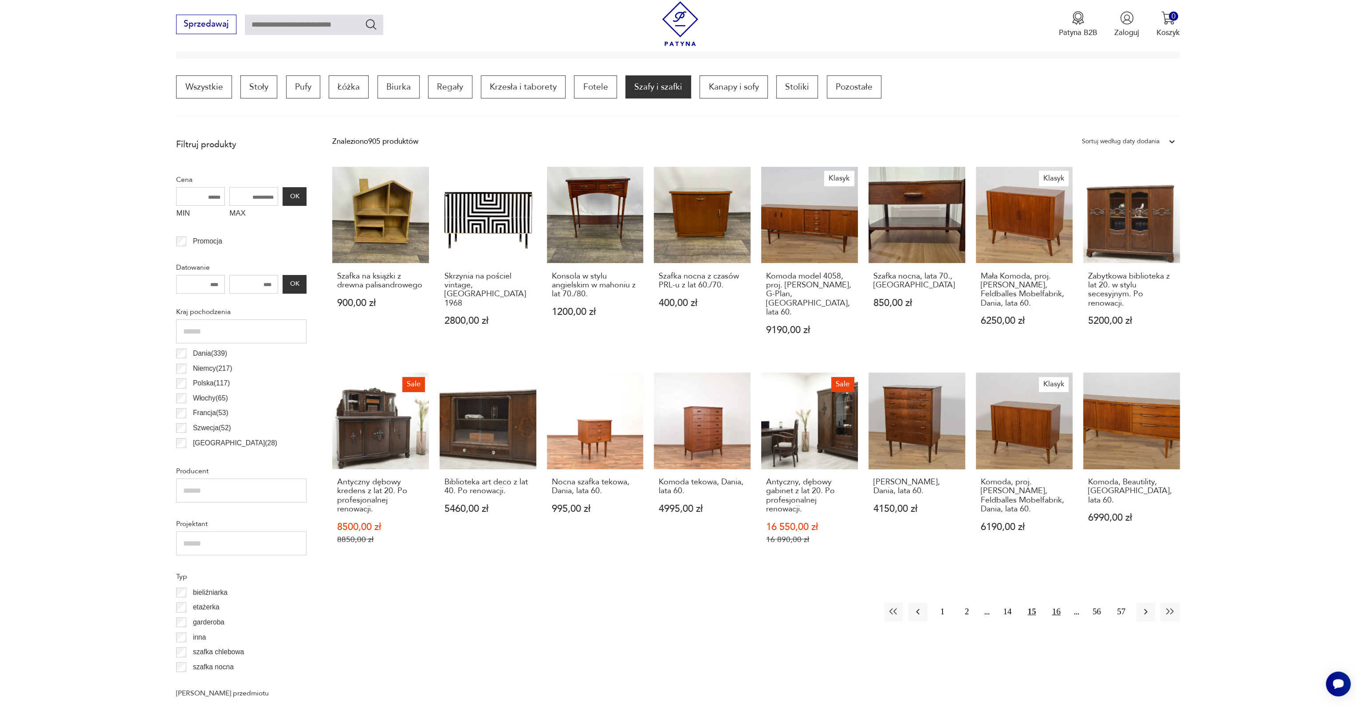
click at [1057, 602] on button "16" at bounding box center [1056, 611] width 19 height 19
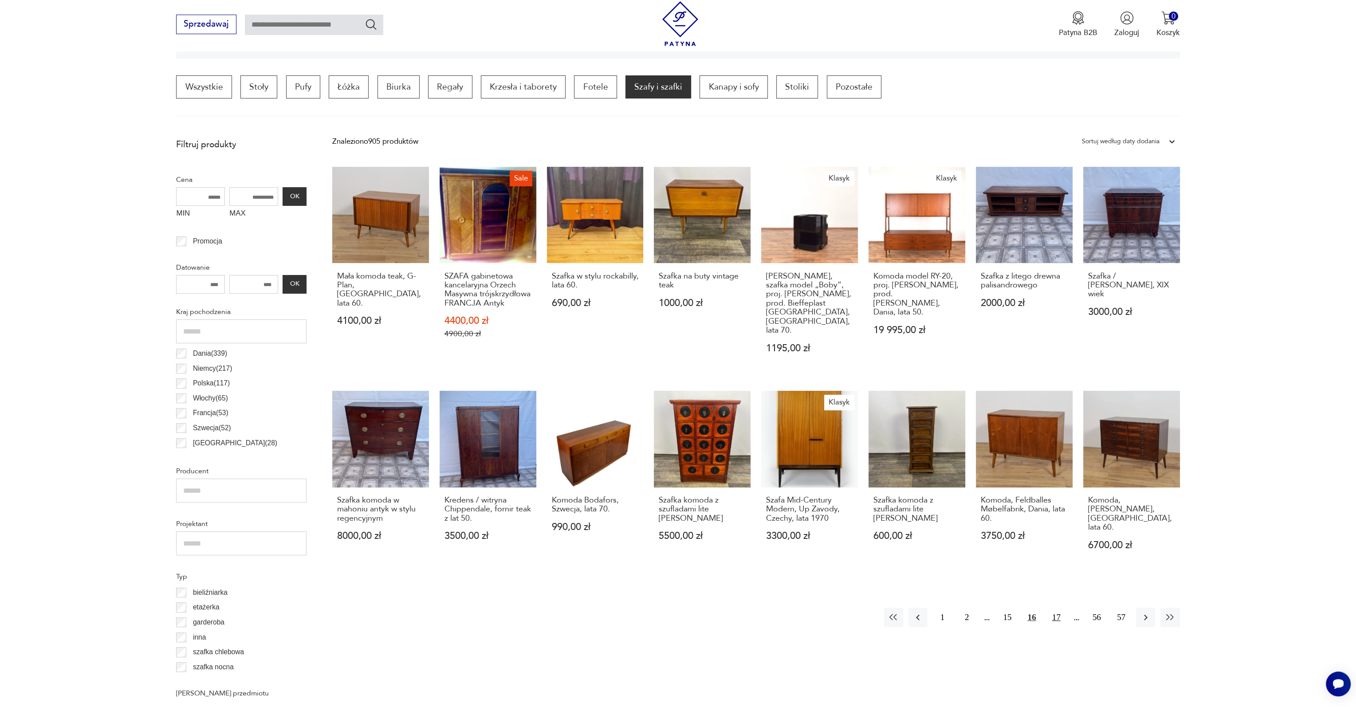
click at [1058, 608] on button "17" at bounding box center [1056, 617] width 19 height 19
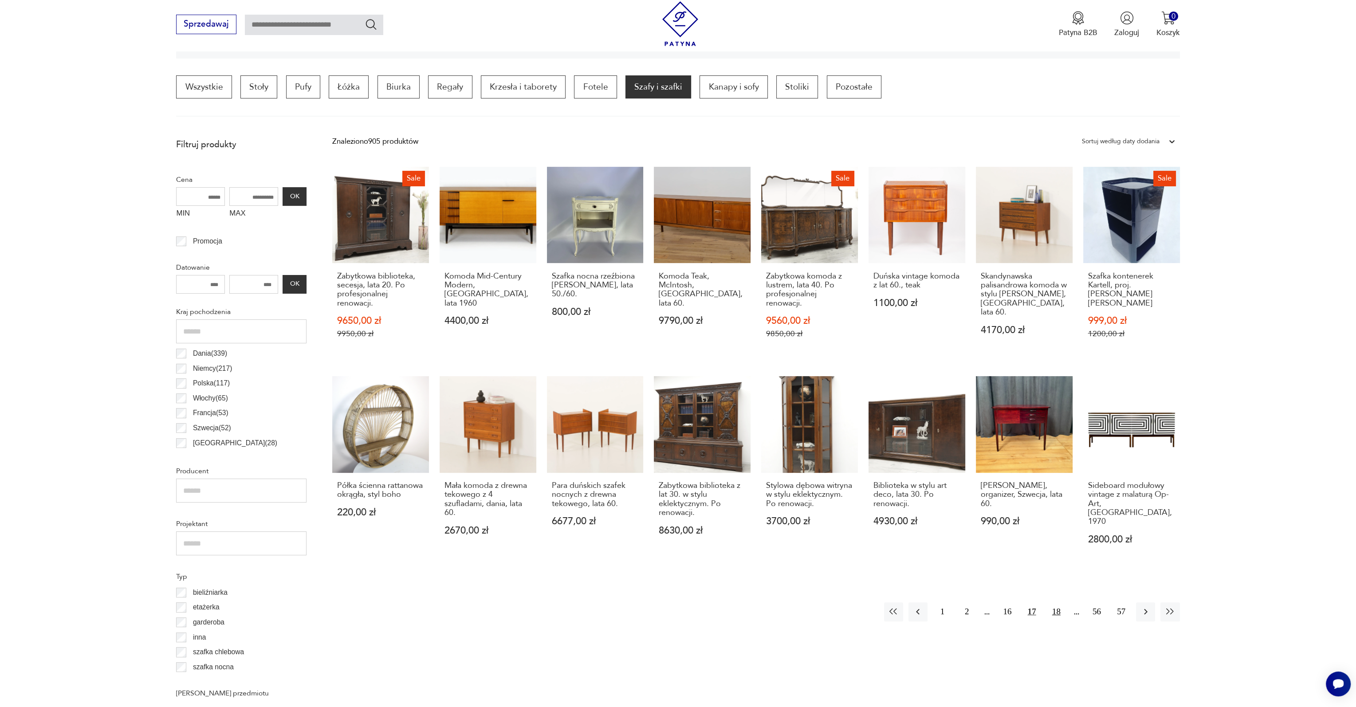
click at [1054, 602] on button "18" at bounding box center [1056, 611] width 19 height 19
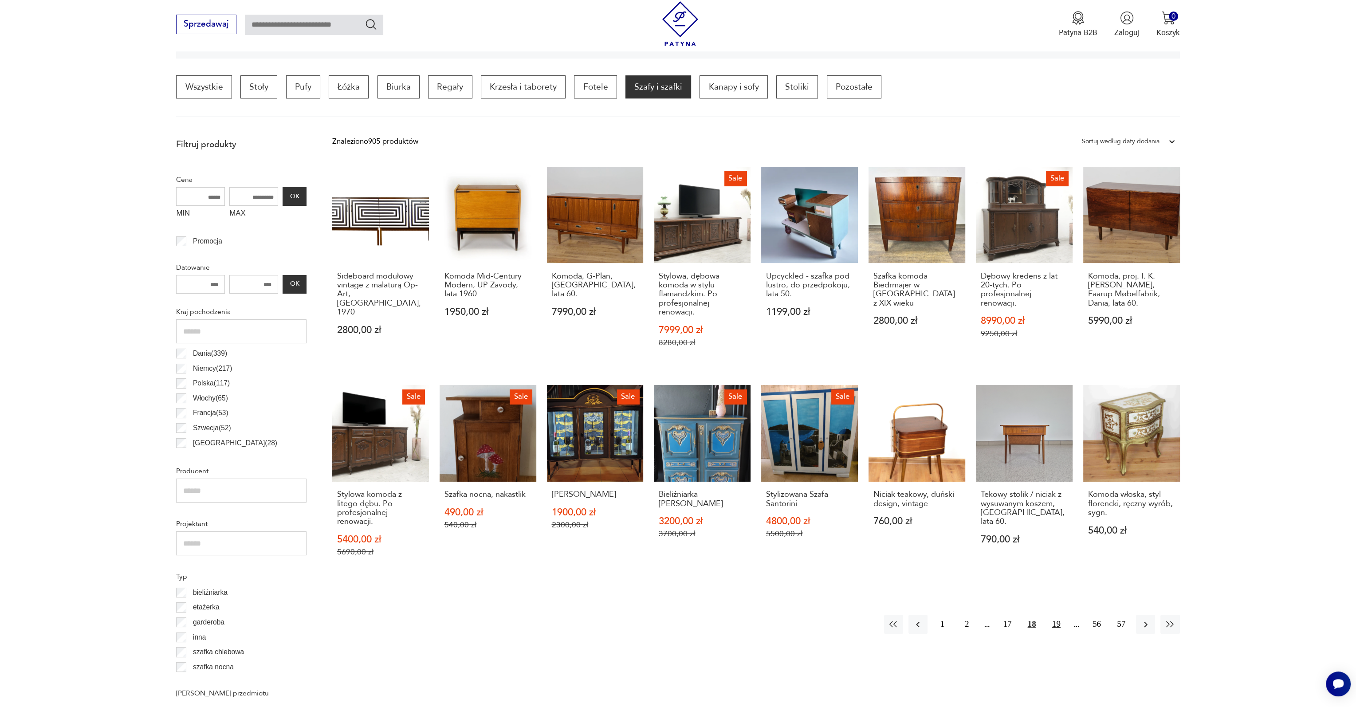
click at [1052, 626] on button "19" at bounding box center [1056, 624] width 19 height 19
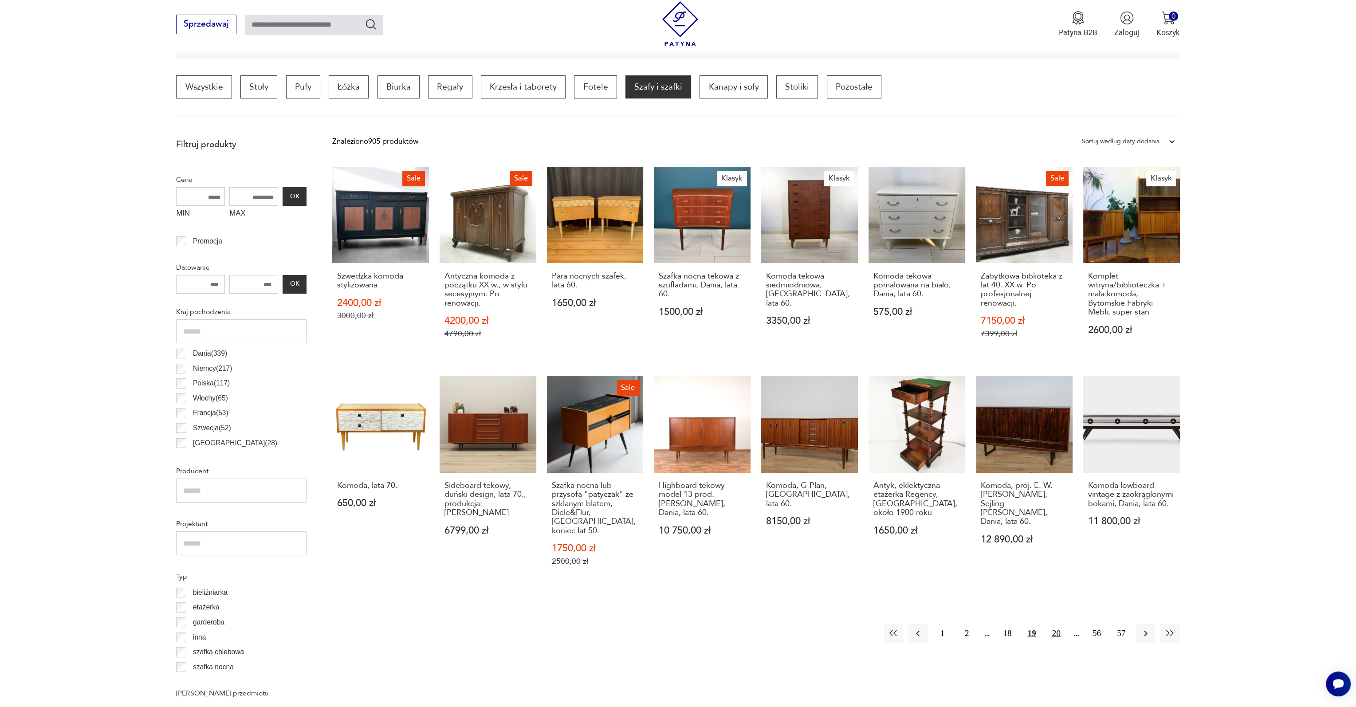
click at [1057, 626] on button "20" at bounding box center [1056, 633] width 19 height 19
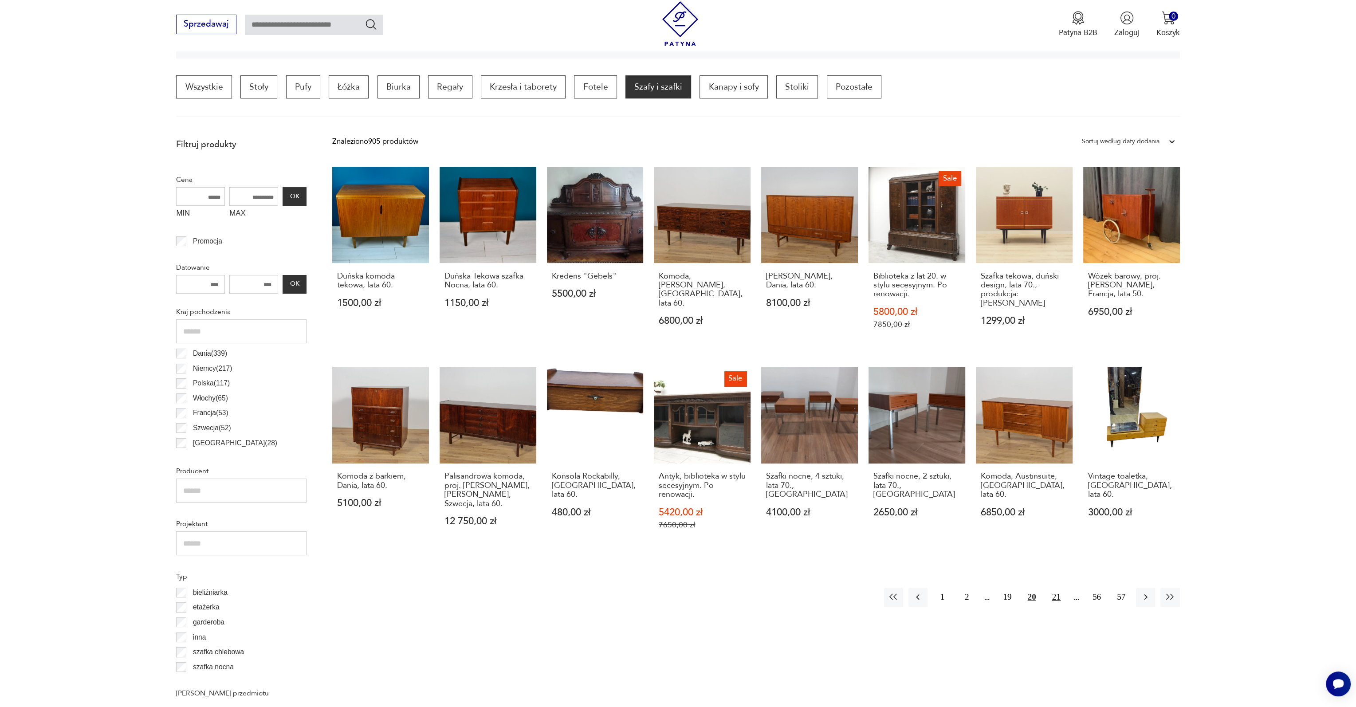
click at [1060, 598] on button "21" at bounding box center [1056, 597] width 19 height 19
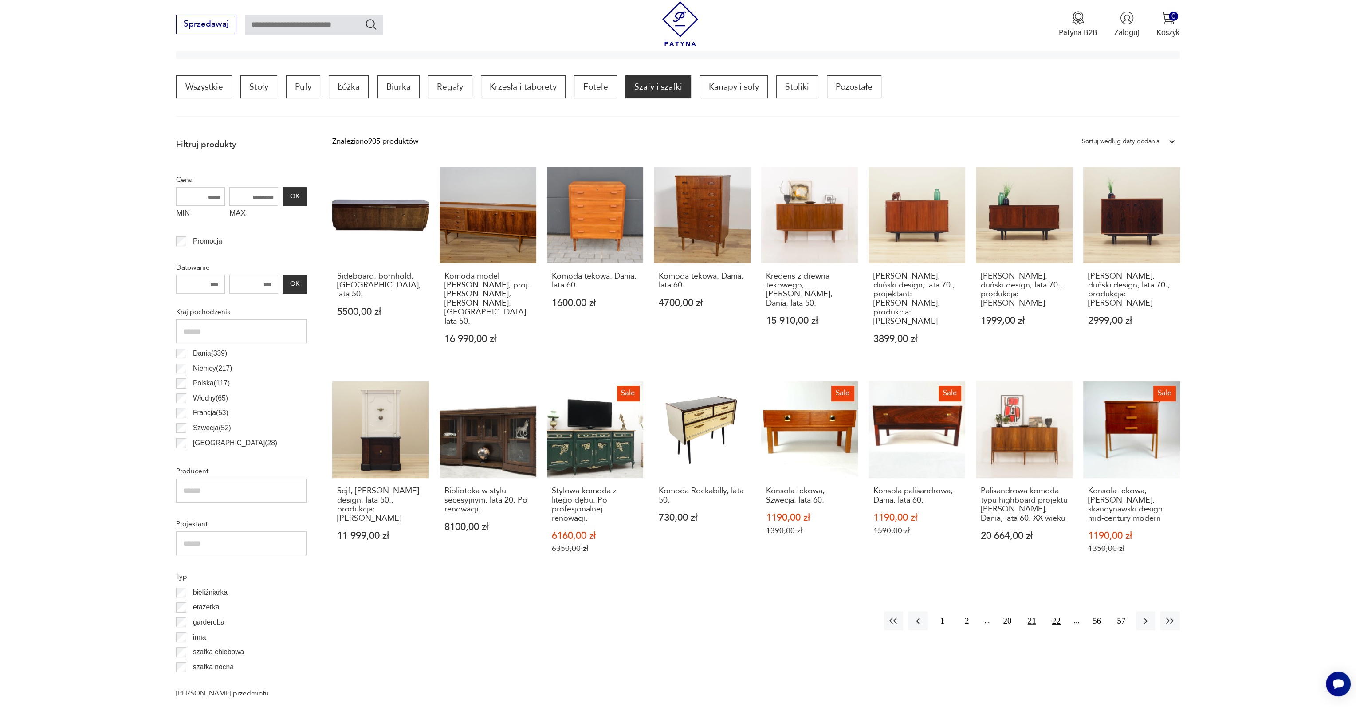
click at [1058, 613] on button "22" at bounding box center [1056, 620] width 19 height 19
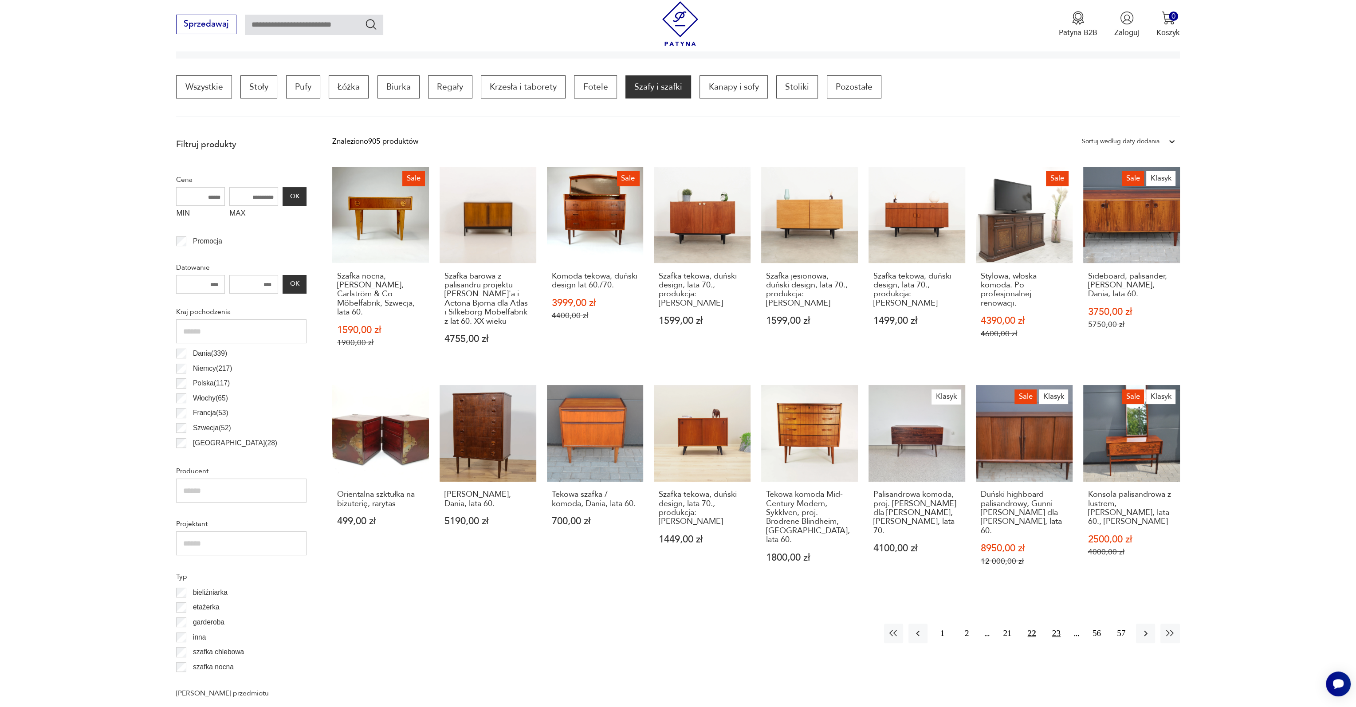
click at [1057, 624] on button "23" at bounding box center [1056, 633] width 19 height 19
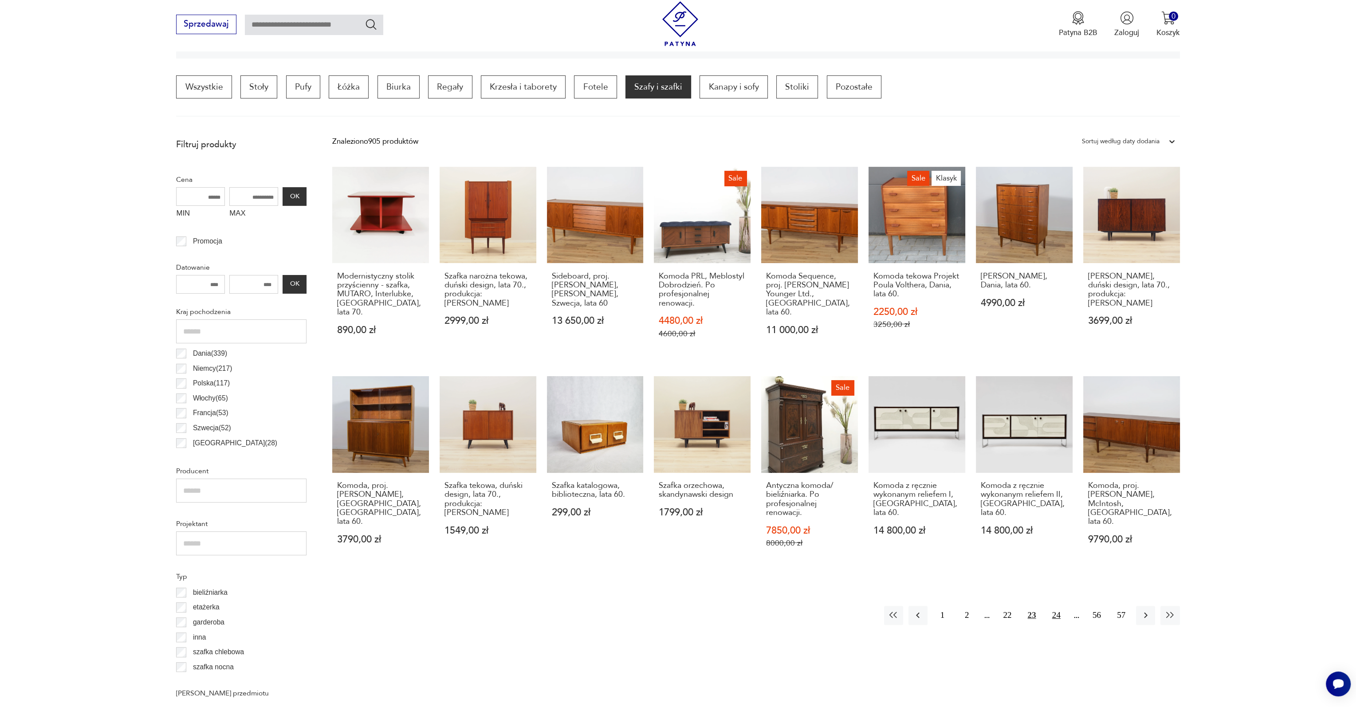
click at [1056, 615] on button "24" at bounding box center [1056, 615] width 19 height 19
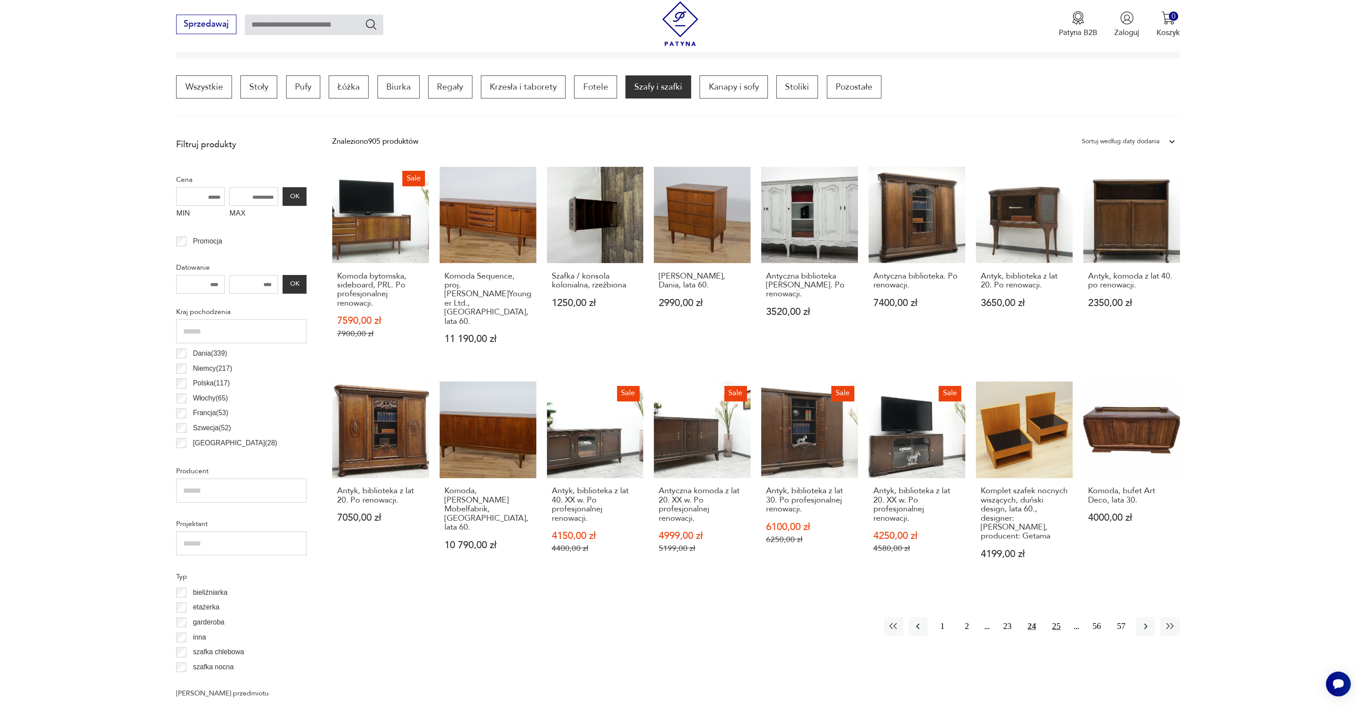
click at [1056, 623] on button "25" at bounding box center [1056, 626] width 19 height 19
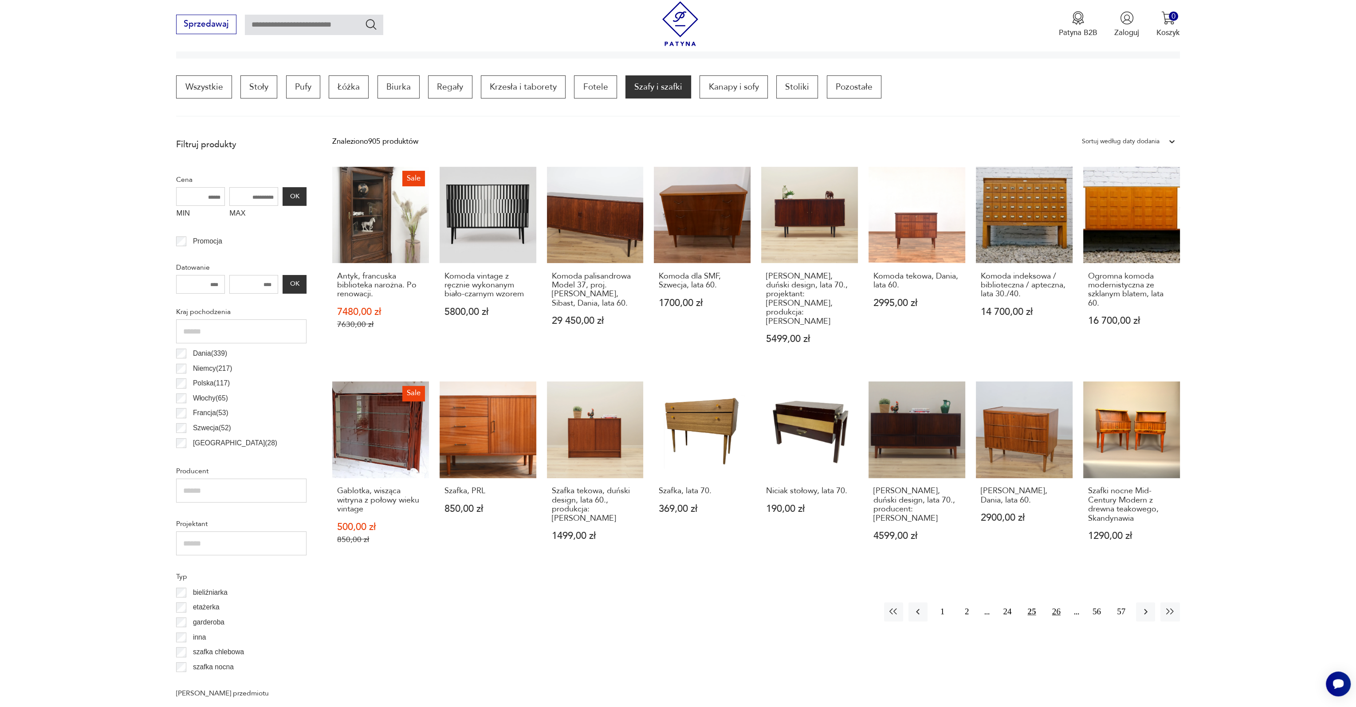
click at [1056, 610] on button "26" at bounding box center [1056, 611] width 19 height 19
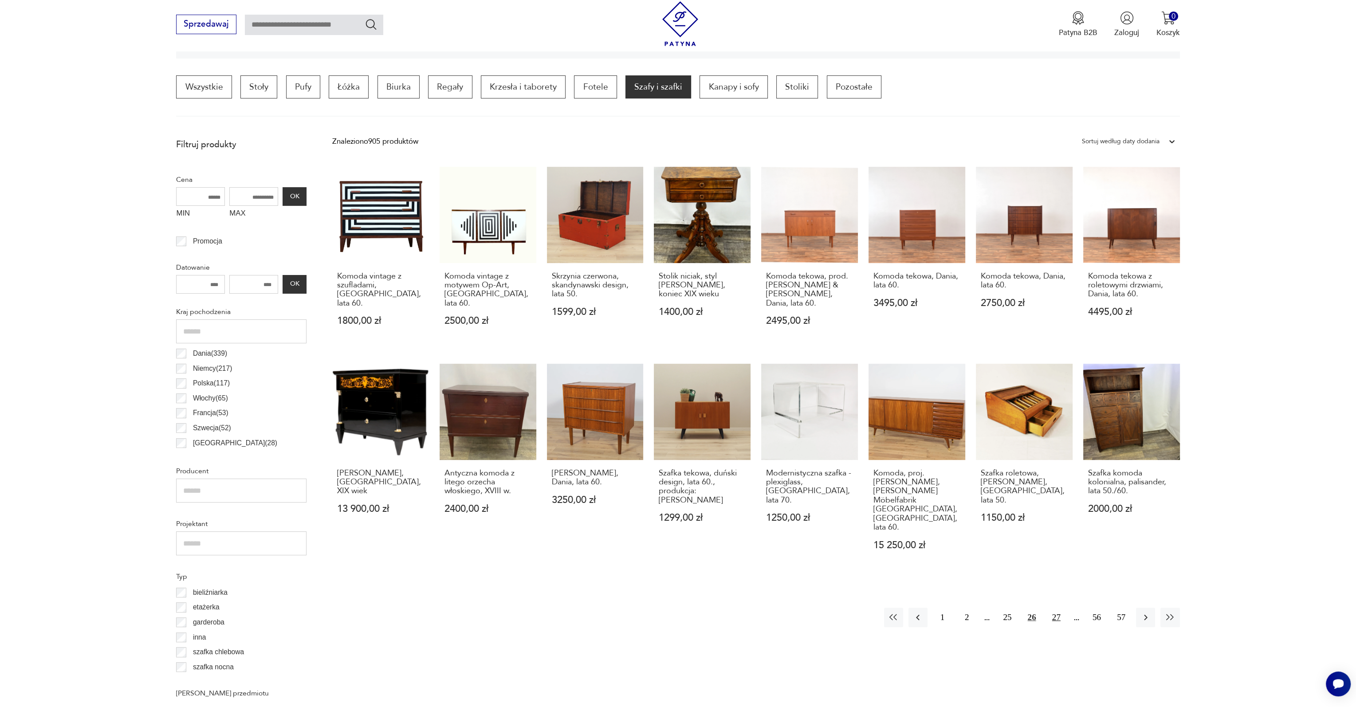
click at [1059, 608] on button "27" at bounding box center [1056, 617] width 19 height 19
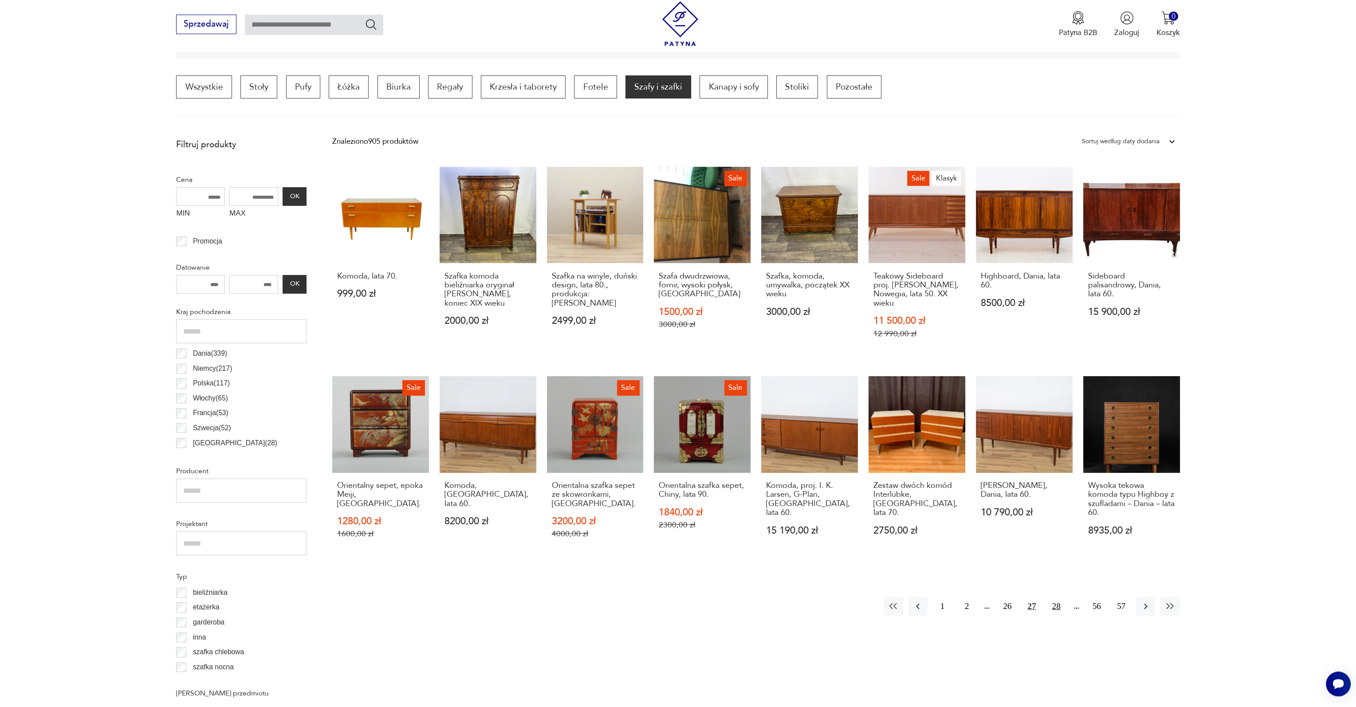
click at [1057, 604] on button "28" at bounding box center [1056, 606] width 19 height 19
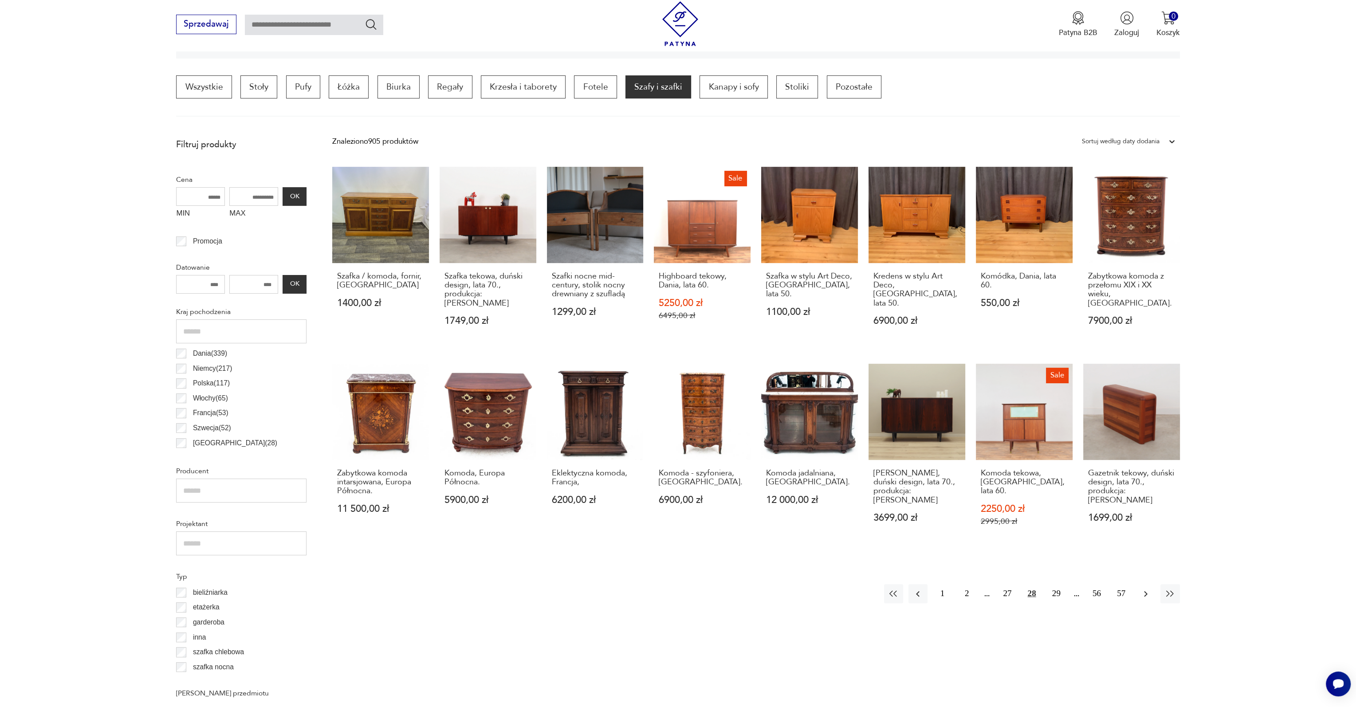
click at [1147, 589] on icon "button" at bounding box center [1145, 594] width 11 height 11
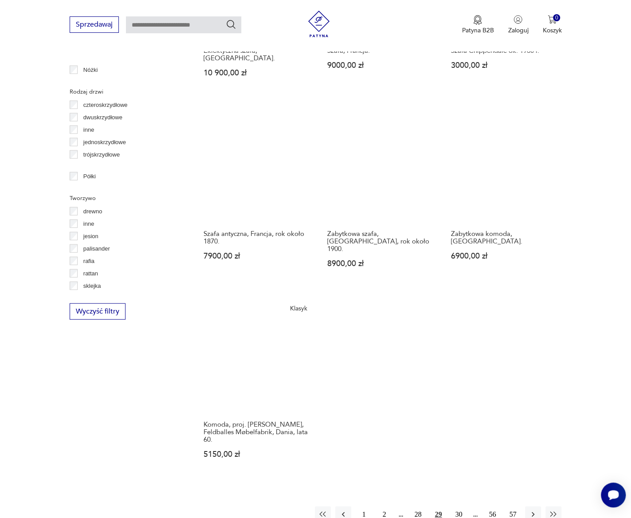
scroll to position [1111, 0]
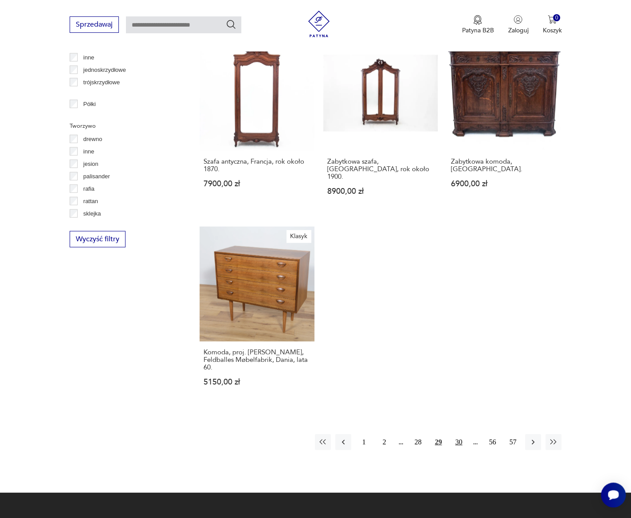
click at [458, 434] on button "30" at bounding box center [459, 442] width 16 height 16
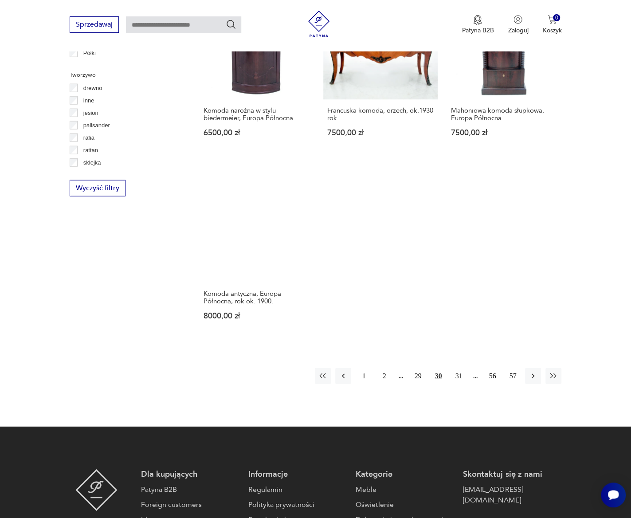
scroll to position [1167, 0]
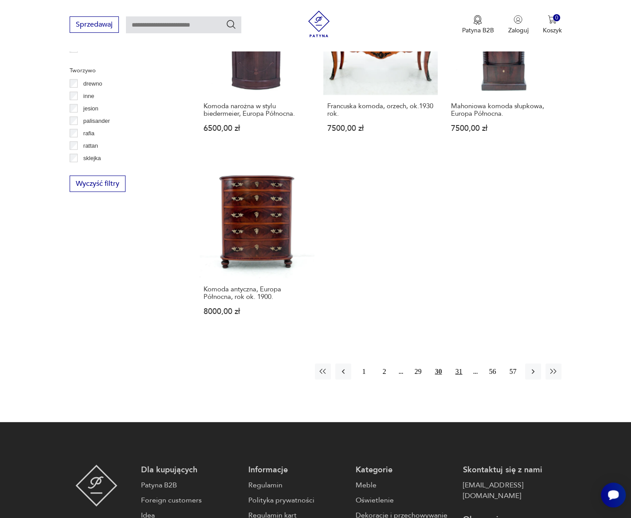
click at [458, 368] on button "31" at bounding box center [459, 372] width 16 height 16
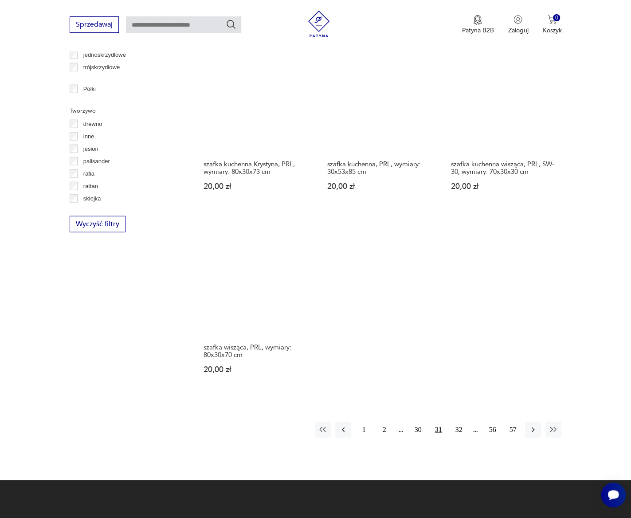
scroll to position [1167, 0]
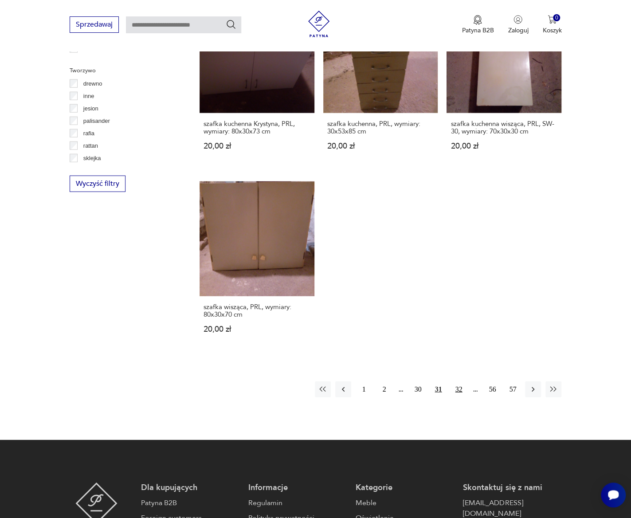
click at [458, 381] on button "32" at bounding box center [459, 389] width 16 height 16
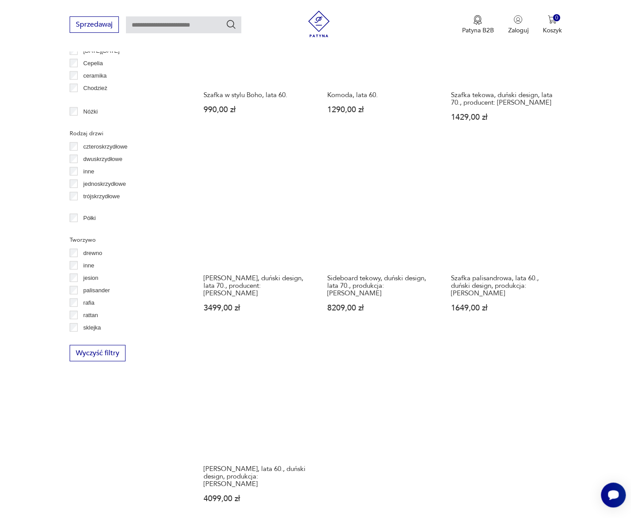
scroll to position [1078, 0]
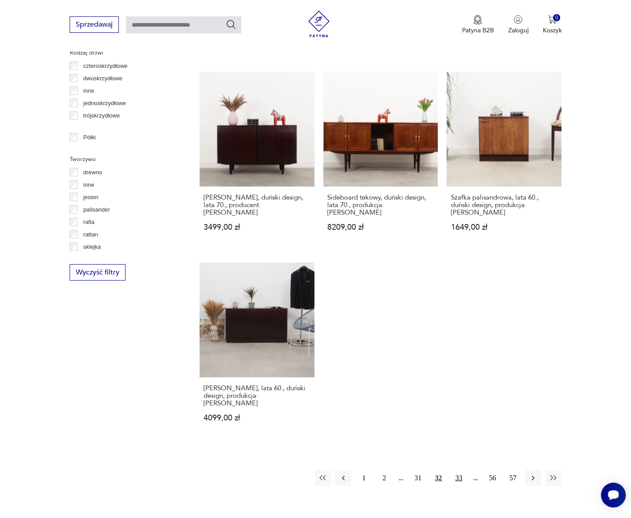
click at [453, 470] on button "33" at bounding box center [459, 478] width 16 height 16
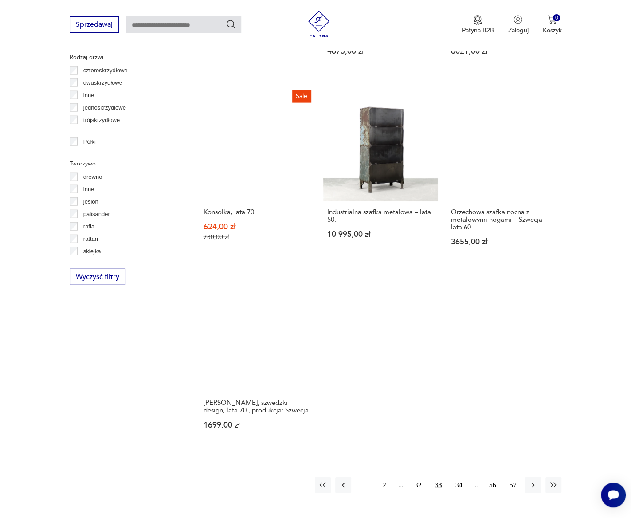
scroll to position [1078, 0]
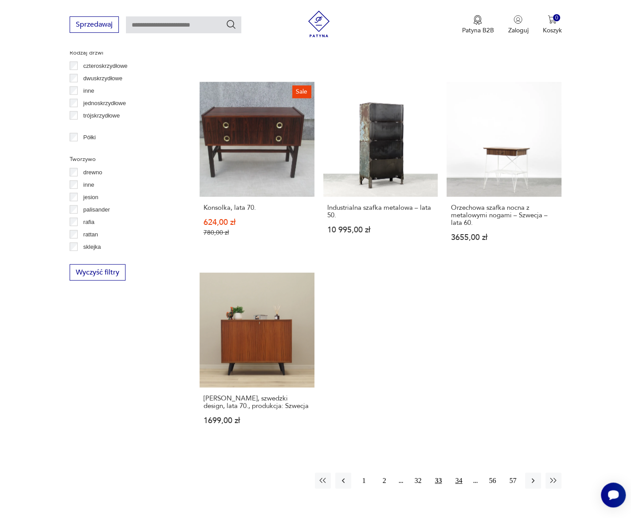
click at [460, 473] on button "34" at bounding box center [459, 481] width 16 height 16
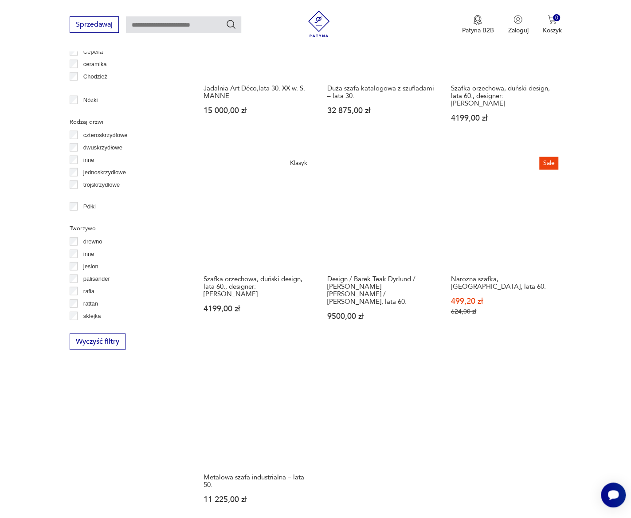
scroll to position [1078, 0]
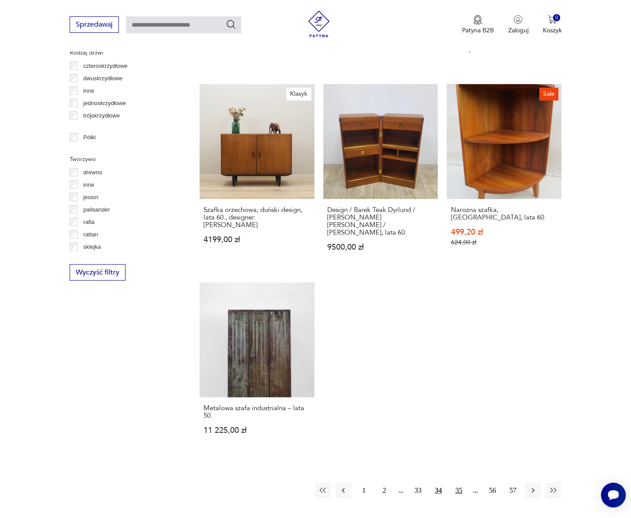
click at [460, 483] on button "35" at bounding box center [459, 491] width 16 height 16
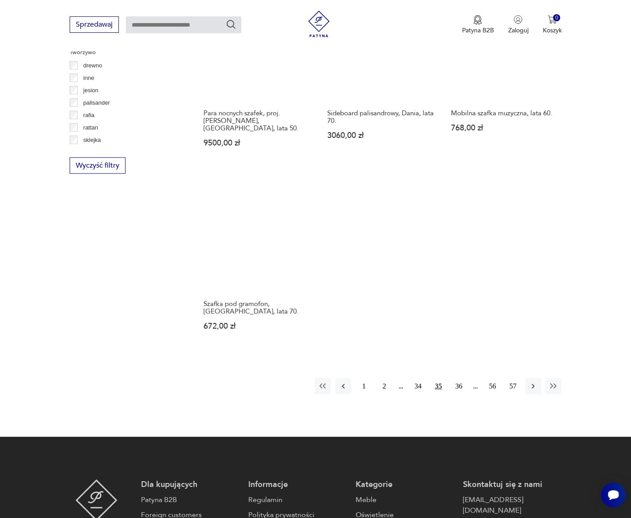
scroll to position [1211, 0]
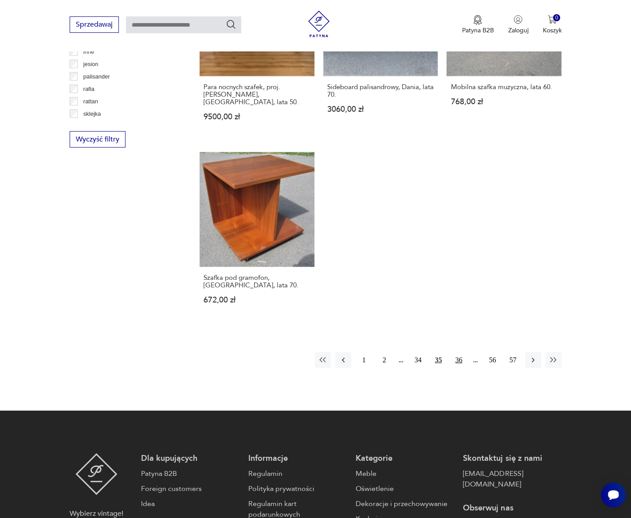
click at [452, 352] on button "36" at bounding box center [459, 360] width 16 height 16
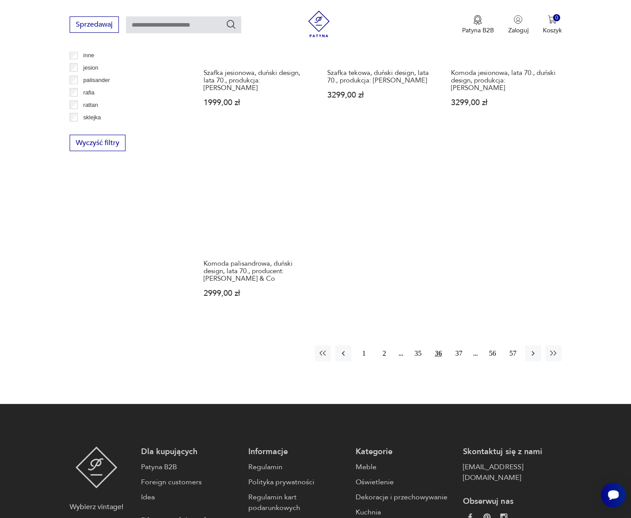
scroll to position [1211, 0]
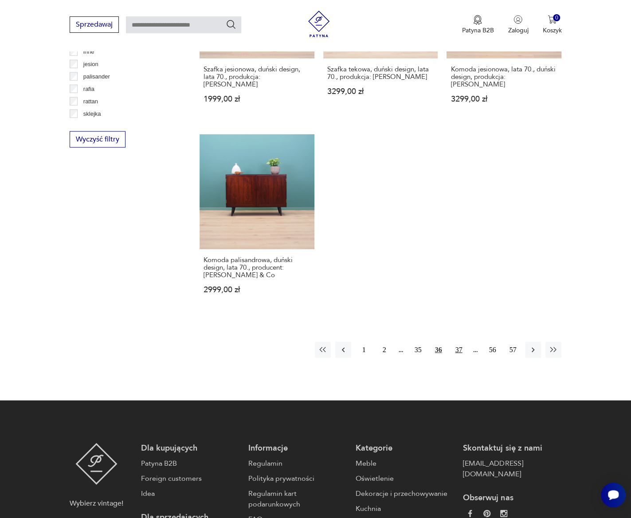
click at [462, 342] on button "37" at bounding box center [459, 350] width 16 height 16
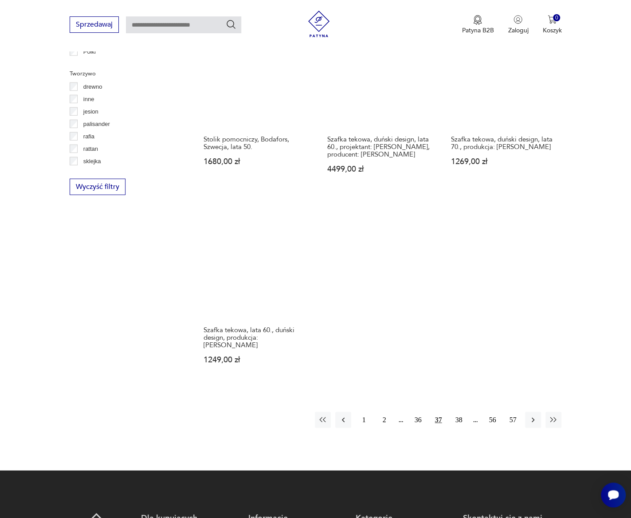
scroll to position [1167, 0]
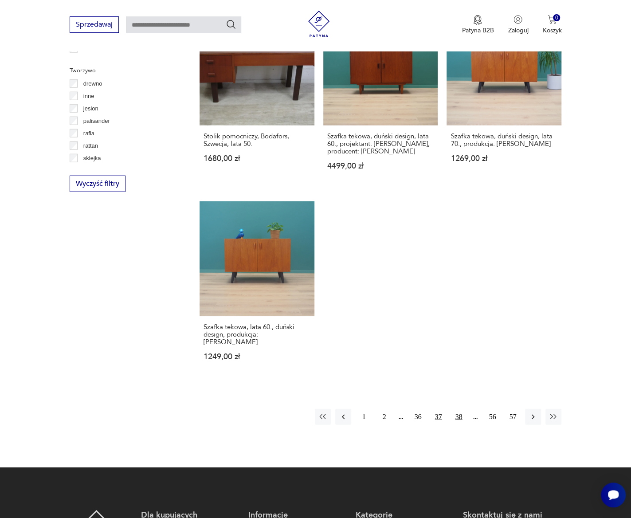
click at [459, 409] on button "38" at bounding box center [459, 417] width 16 height 16
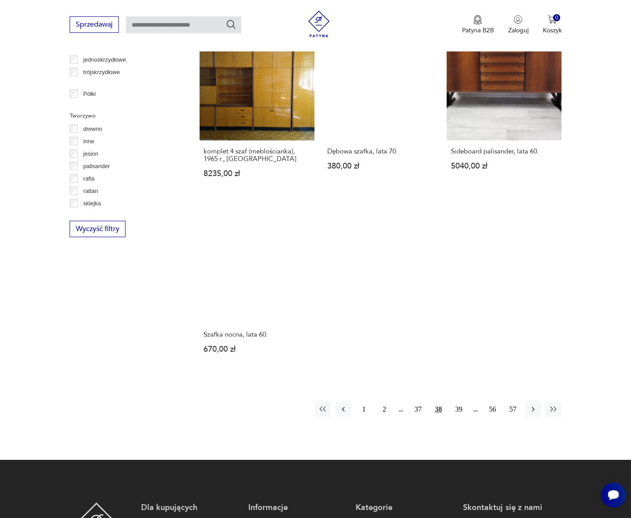
scroll to position [1122, 0]
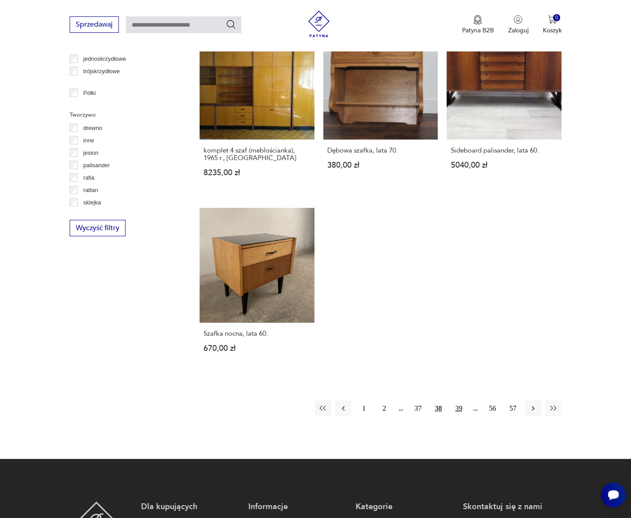
click at [456, 401] on button "39" at bounding box center [459, 409] width 16 height 16
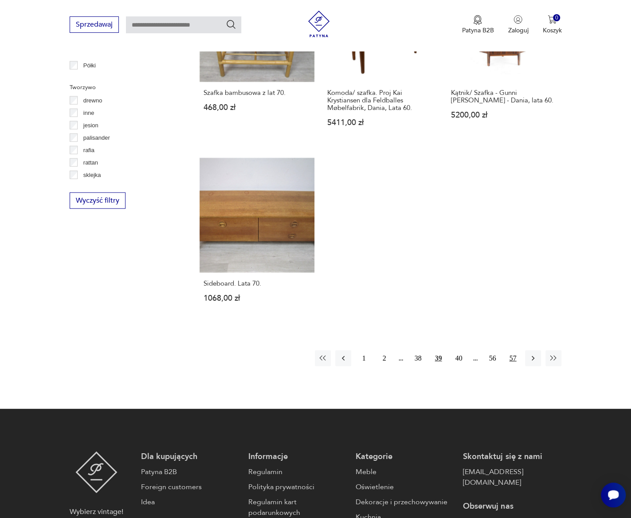
scroll to position [1167, 0]
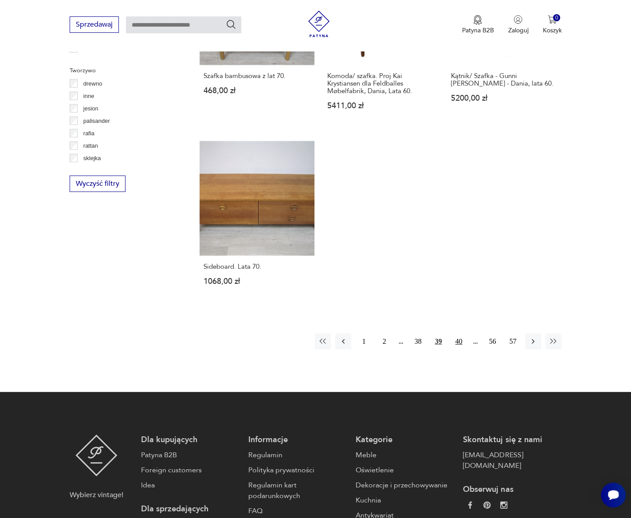
click at [460, 337] on button "40" at bounding box center [459, 342] width 16 height 16
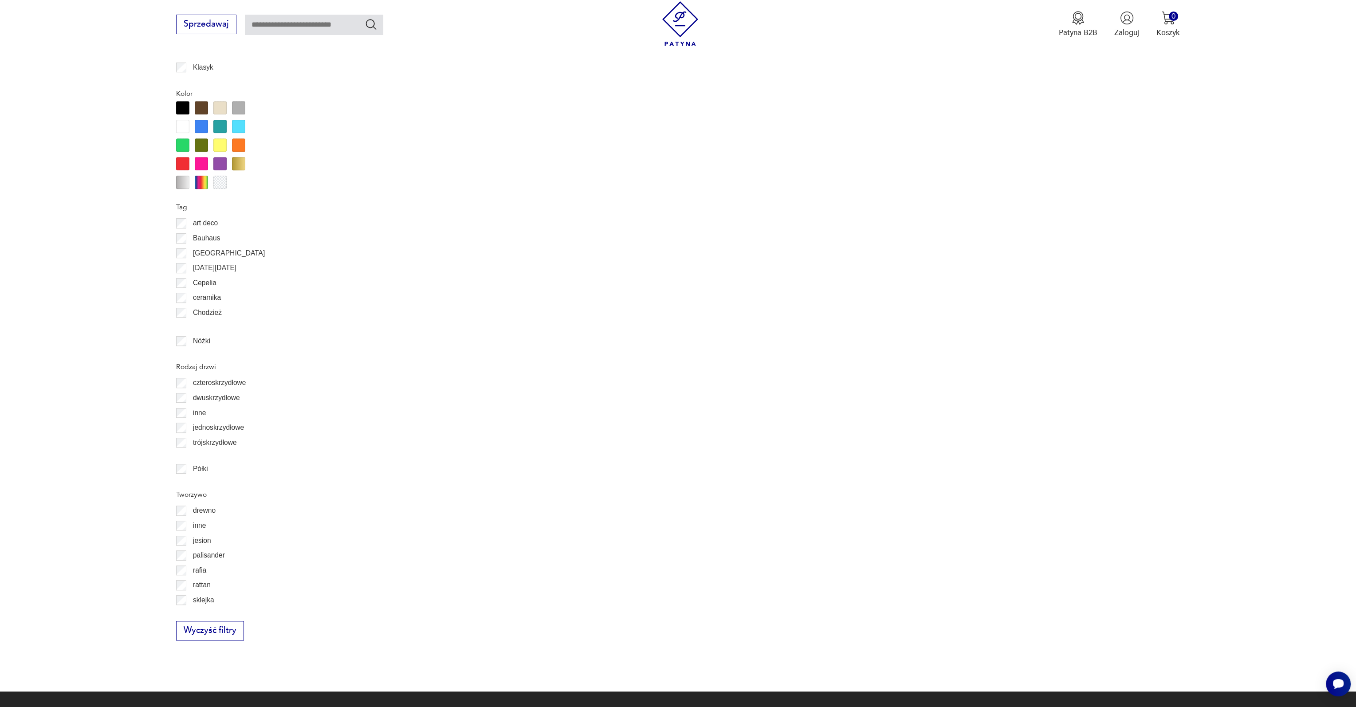
scroll to position [949, 0]
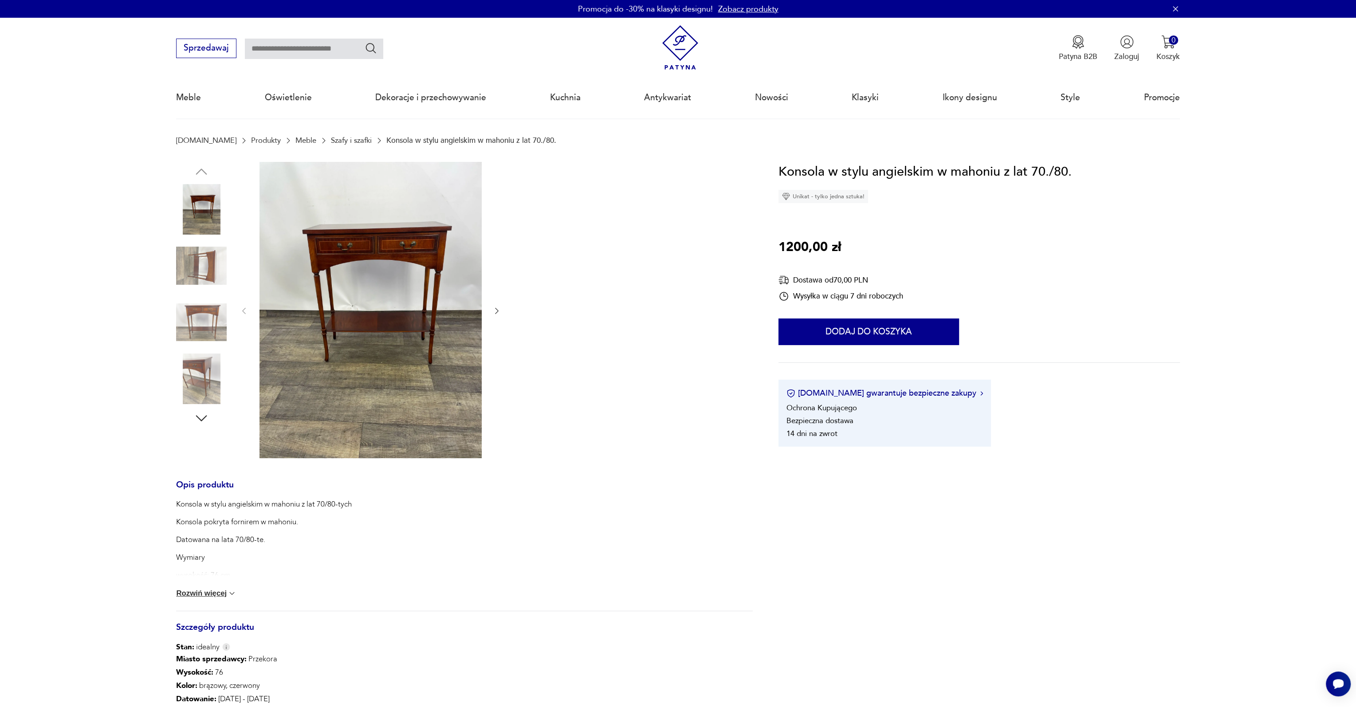
click at [399, 263] on img at bounding box center [370, 310] width 222 height 296
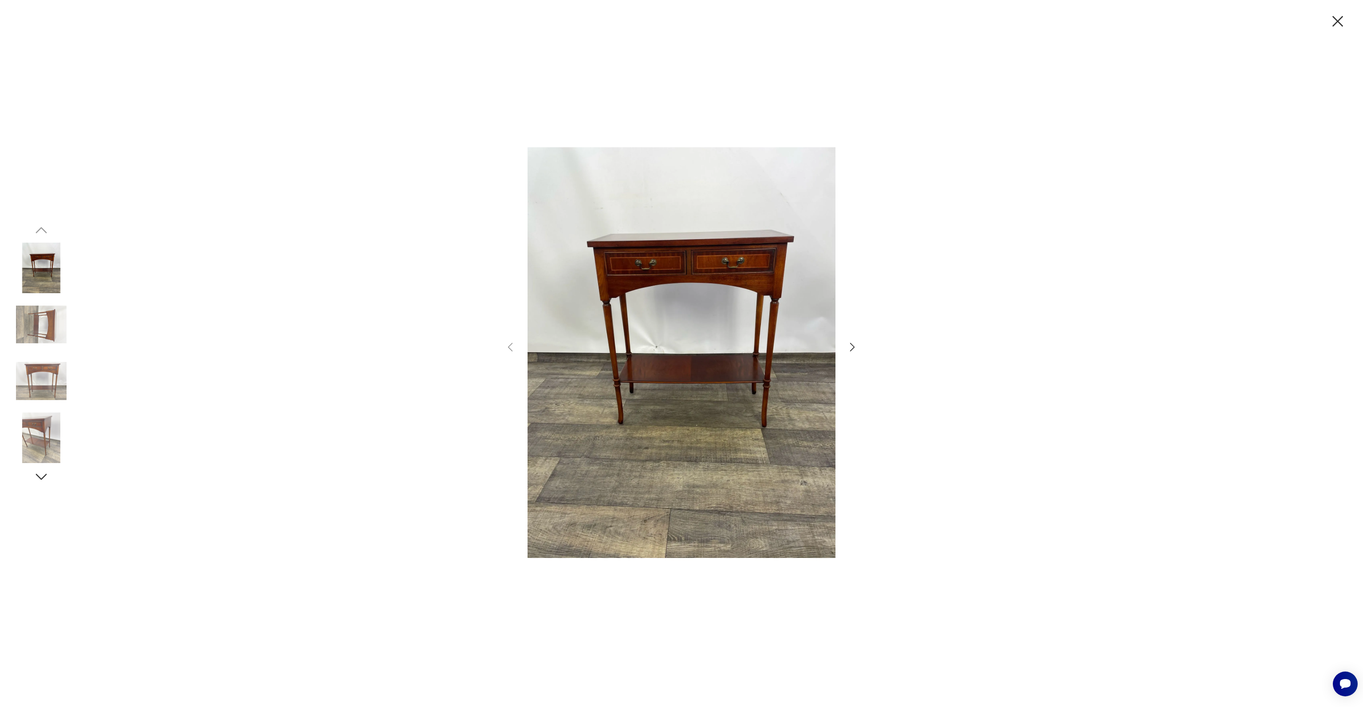
click at [30, 324] on img at bounding box center [41, 324] width 51 height 51
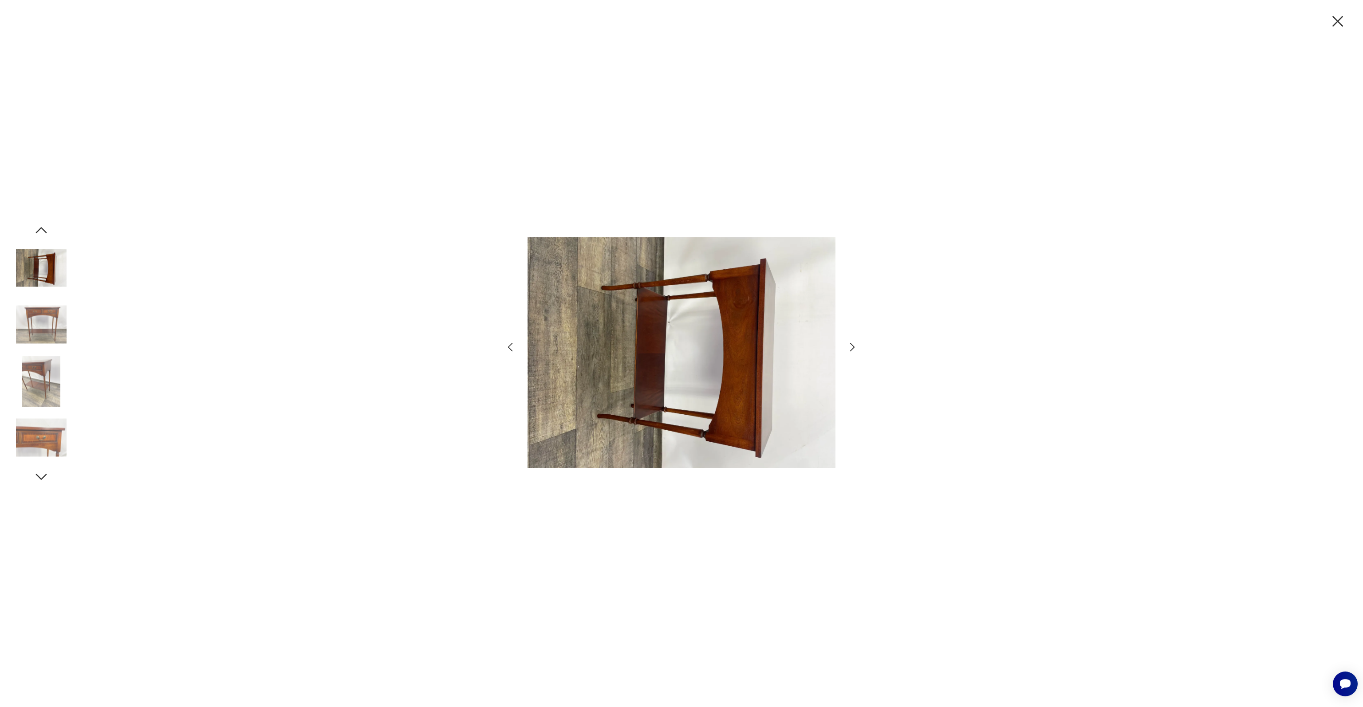
click at [46, 387] on img at bounding box center [41, 381] width 51 height 51
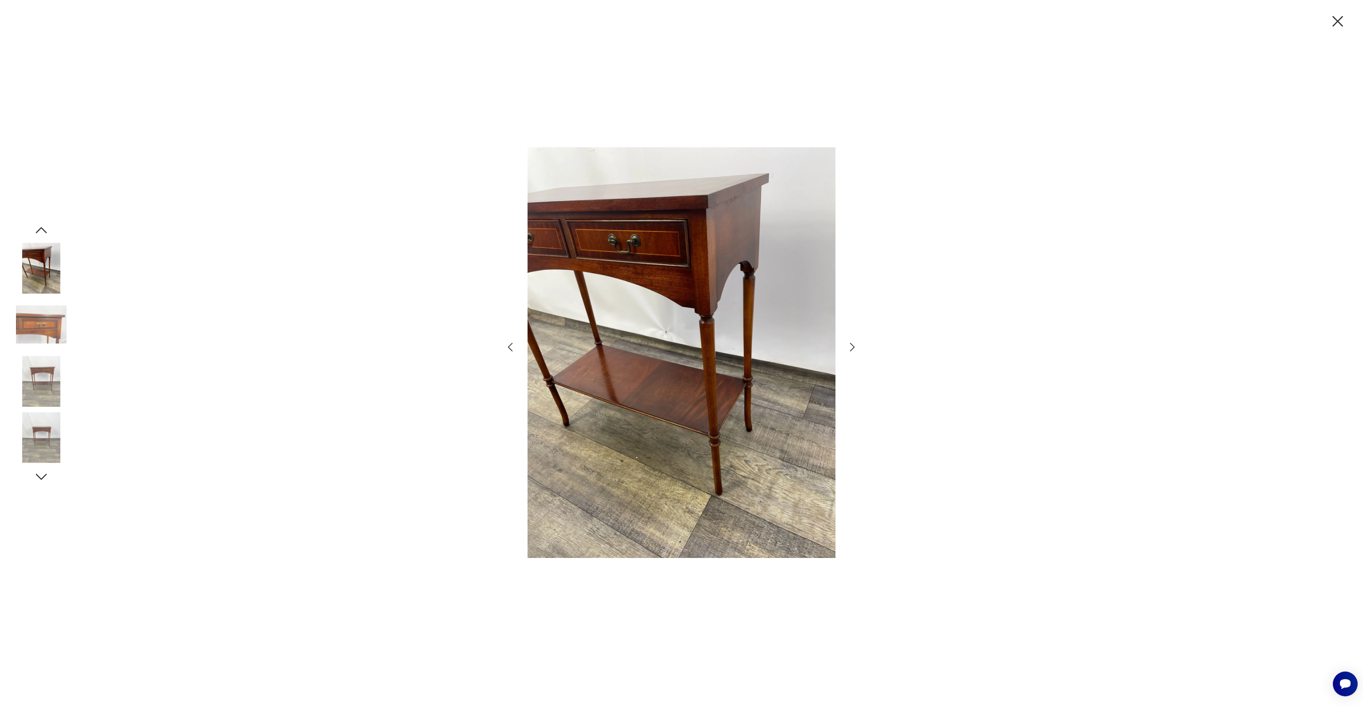
click at [46, 387] on img at bounding box center [41, 381] width 51 height 51
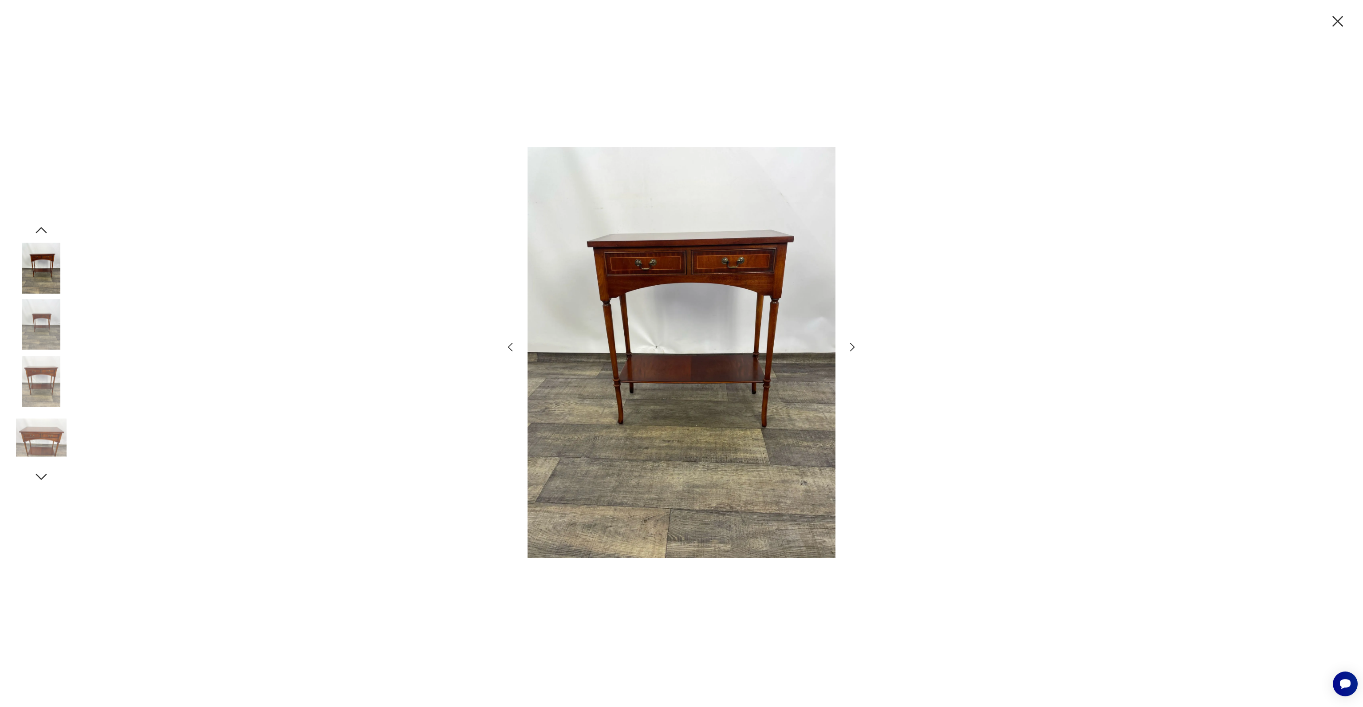
click at [1334, 25] on icon "button" at bounding box center [1337, 21] width 19 height 19
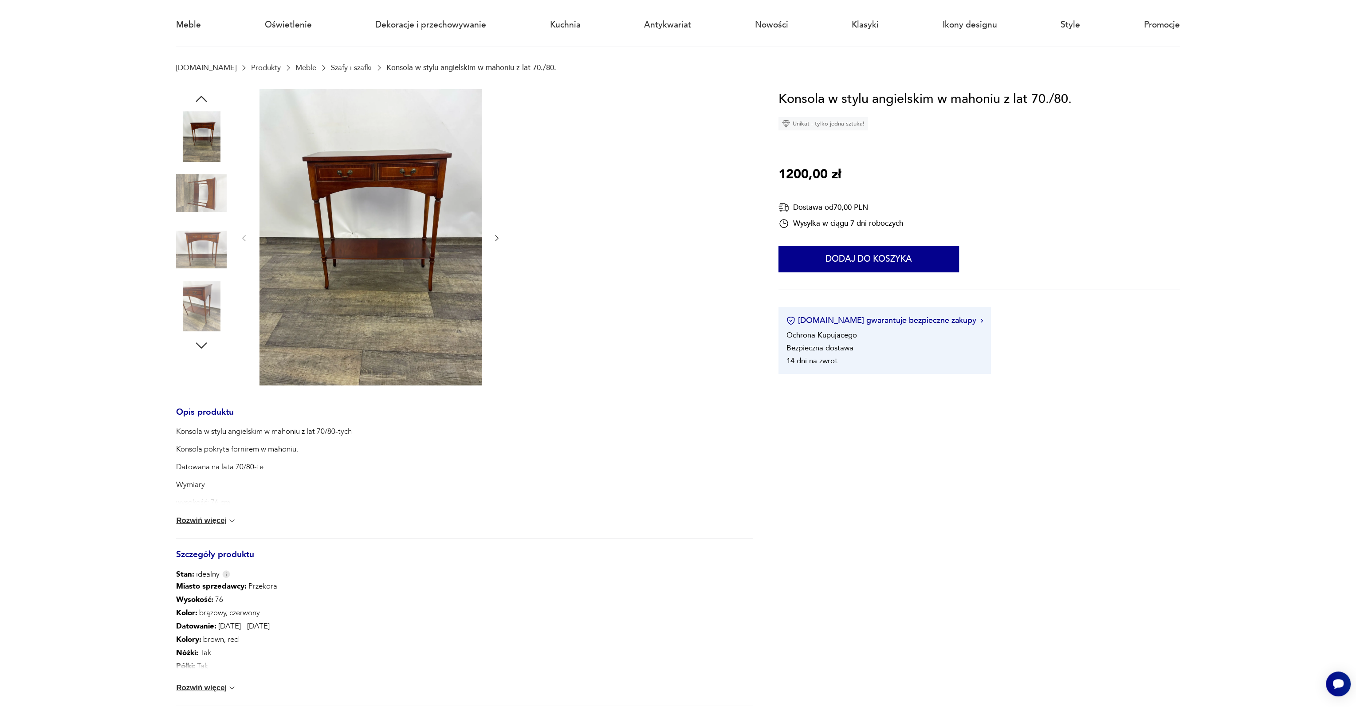
scroll to position [89, 0]
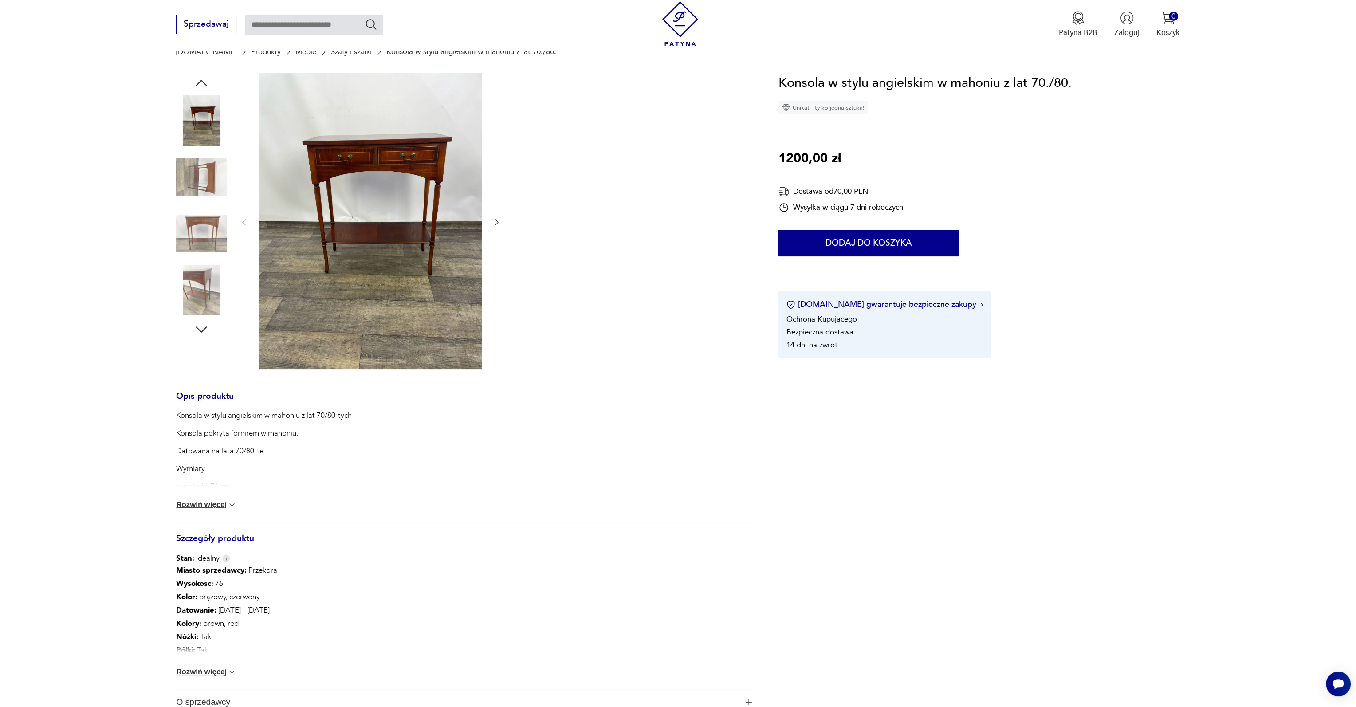
click at [205, 672] on button "Rozwiń więcej" at bounding box center [206, 672] width 60 height 9
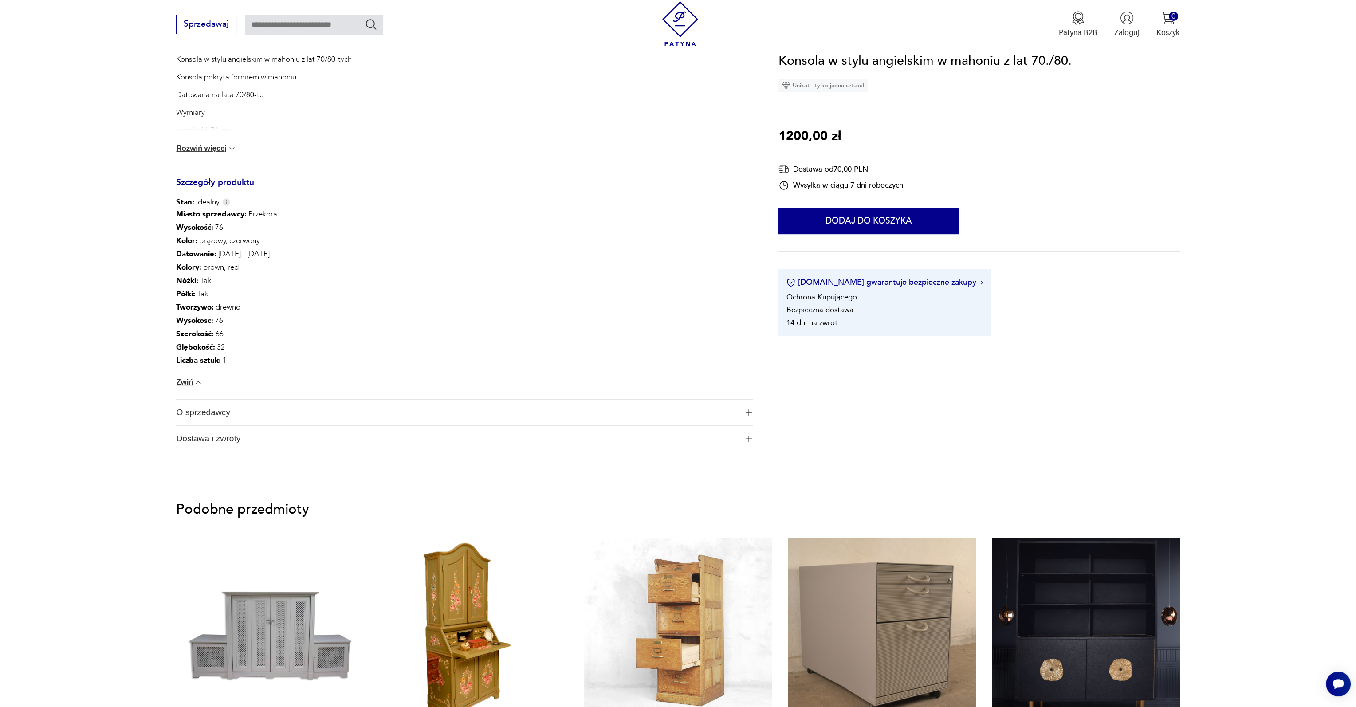
scroll to position [0, 0]
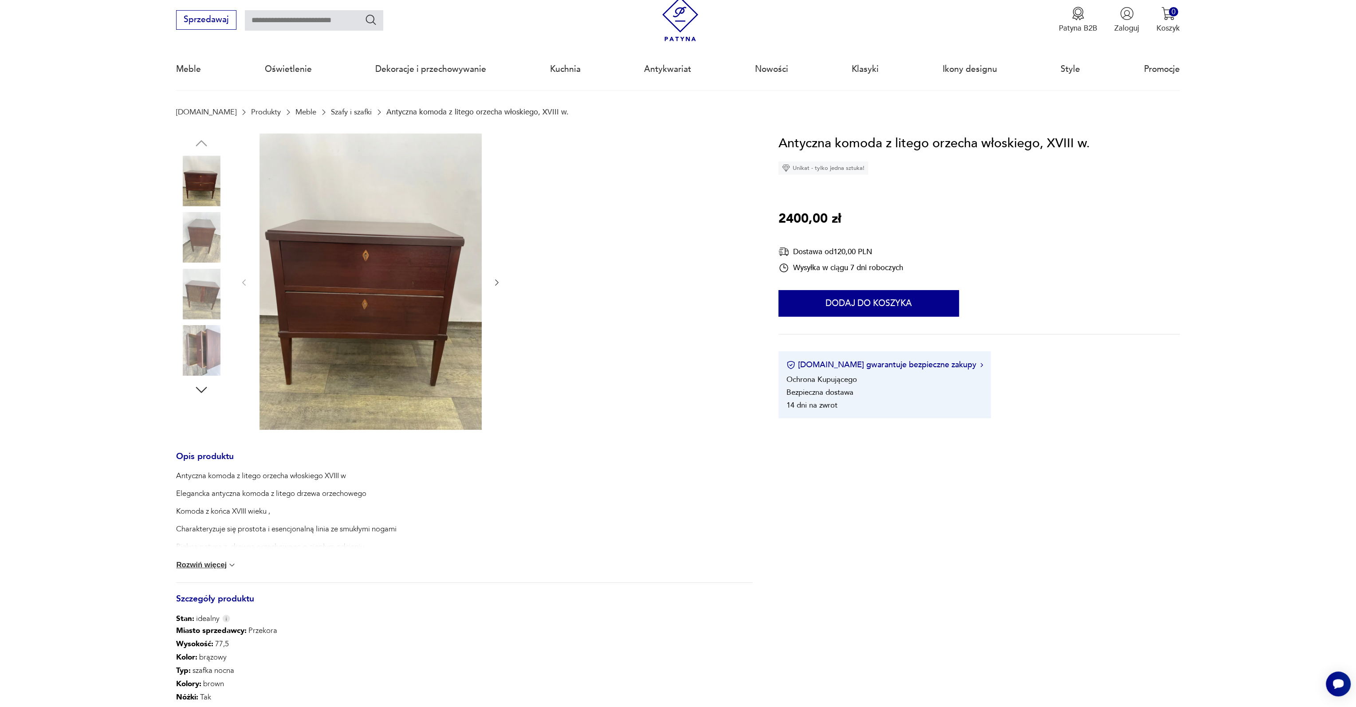
scroll to position [44, 0]
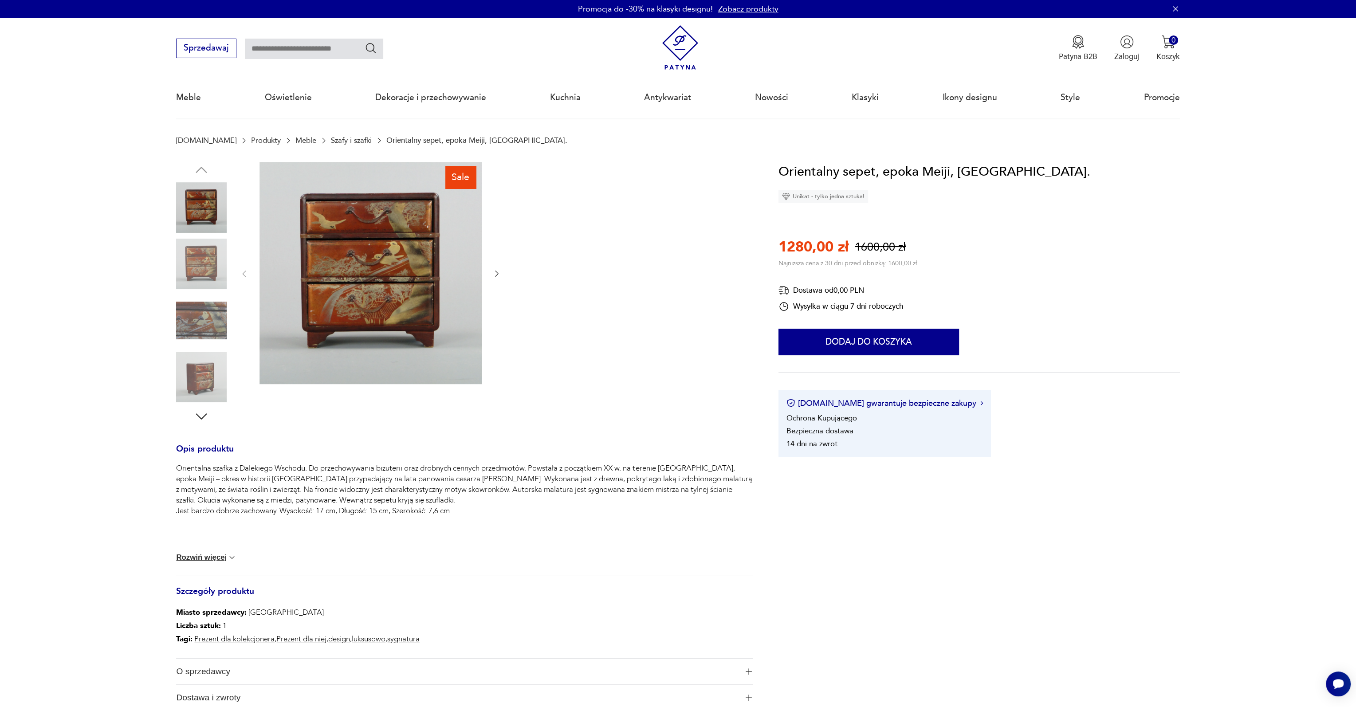
click at [354, 259] on img at bounding box center [370, 273] width 222 height 222
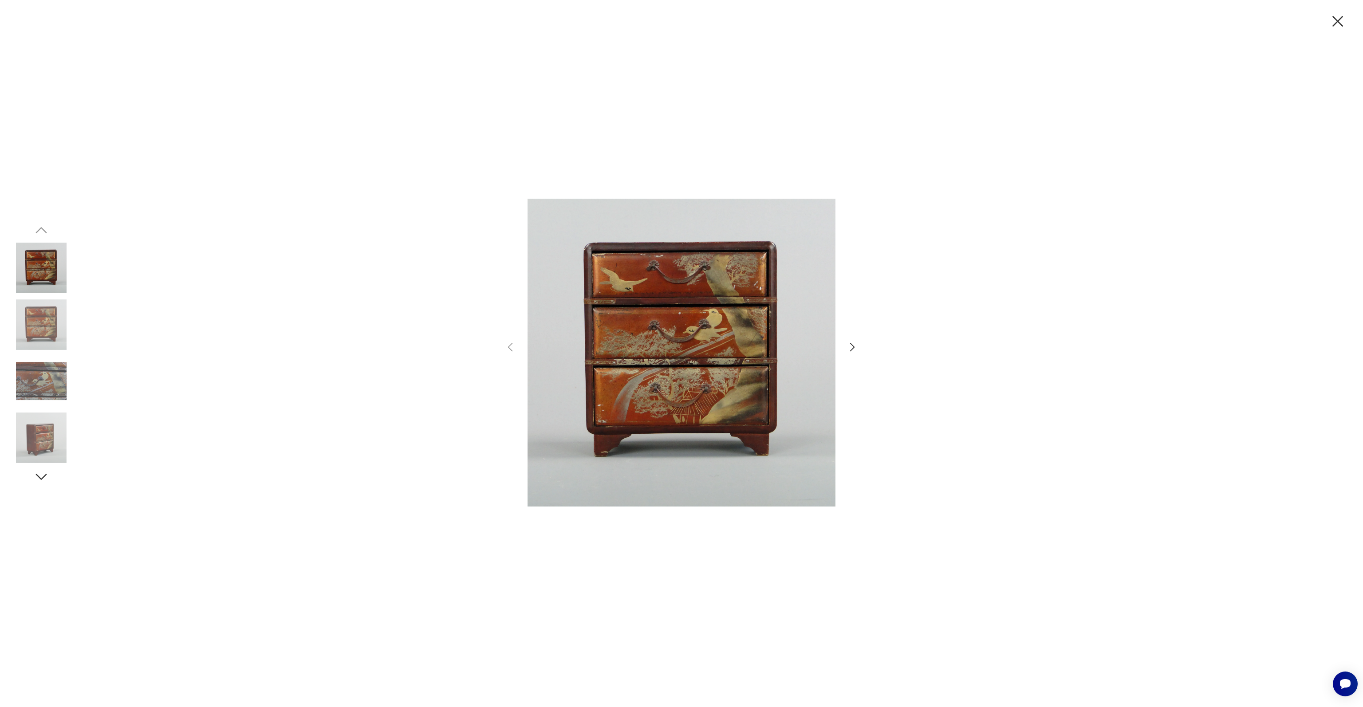
click at [43, 379] on img at bounding box center [41, 381] width 51 height 51
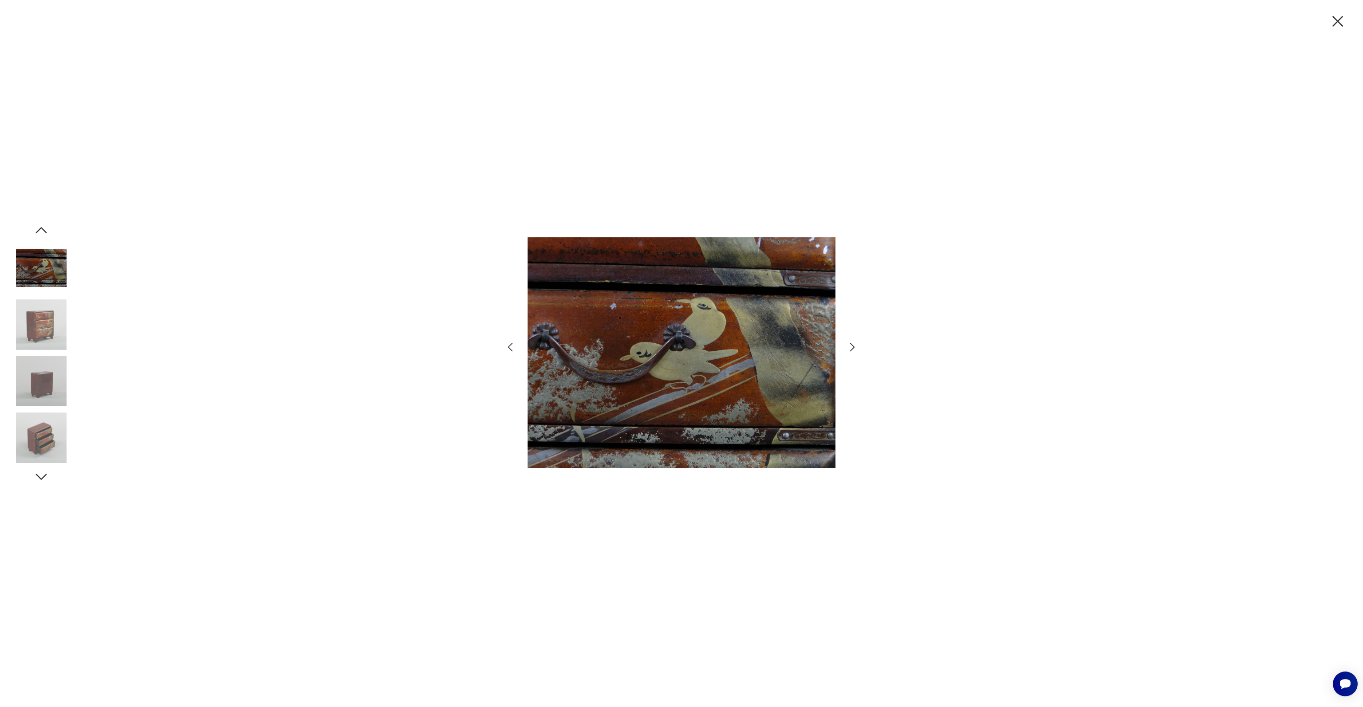
click at [43, 379] on img at bounding box center [41, 381] width 51 height 51
